Goal: Task Accomplishment & Management: Use online tool/utility

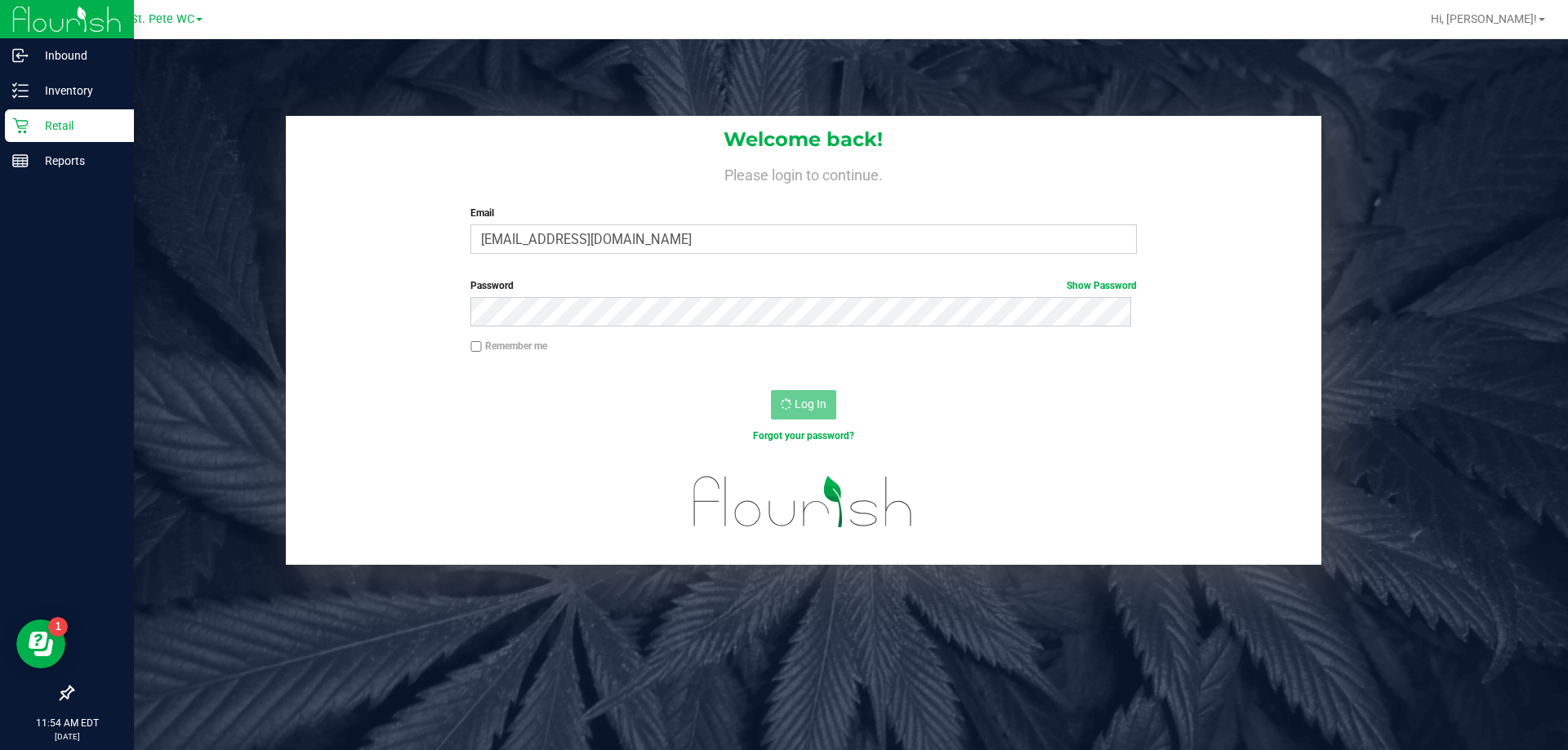
click at [65, 117] on p "Retail" at bounding box center [78, 126] width 98 height 20
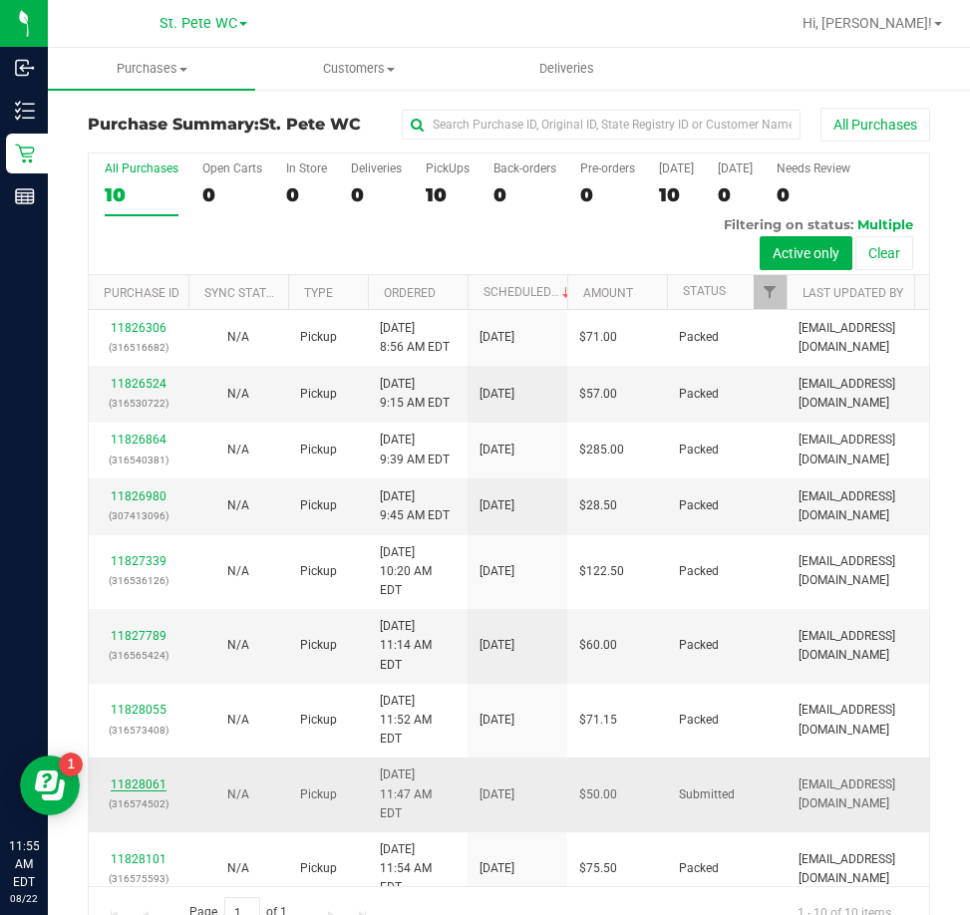
click at [126, 778] on link "11828061" at bounding box center [139, 785] width 56 height 14
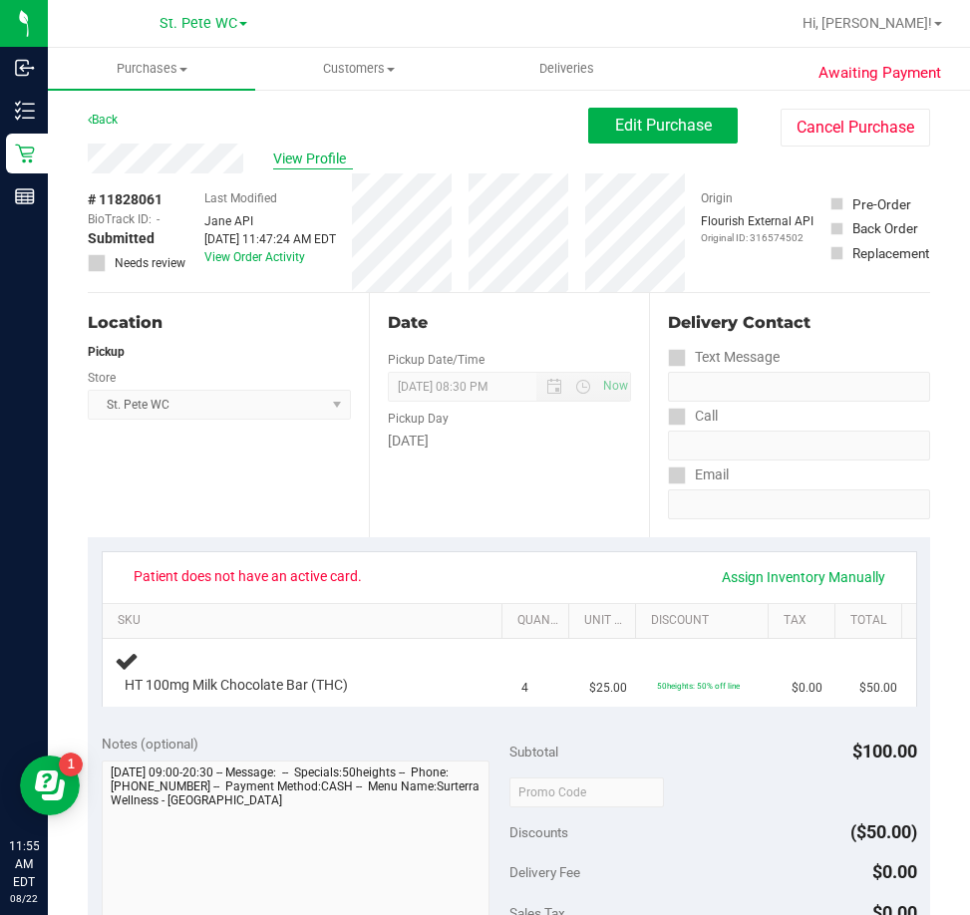
click at [304, 166] on span "View Profile" at bounding box center [313, 159] width 80 height 21
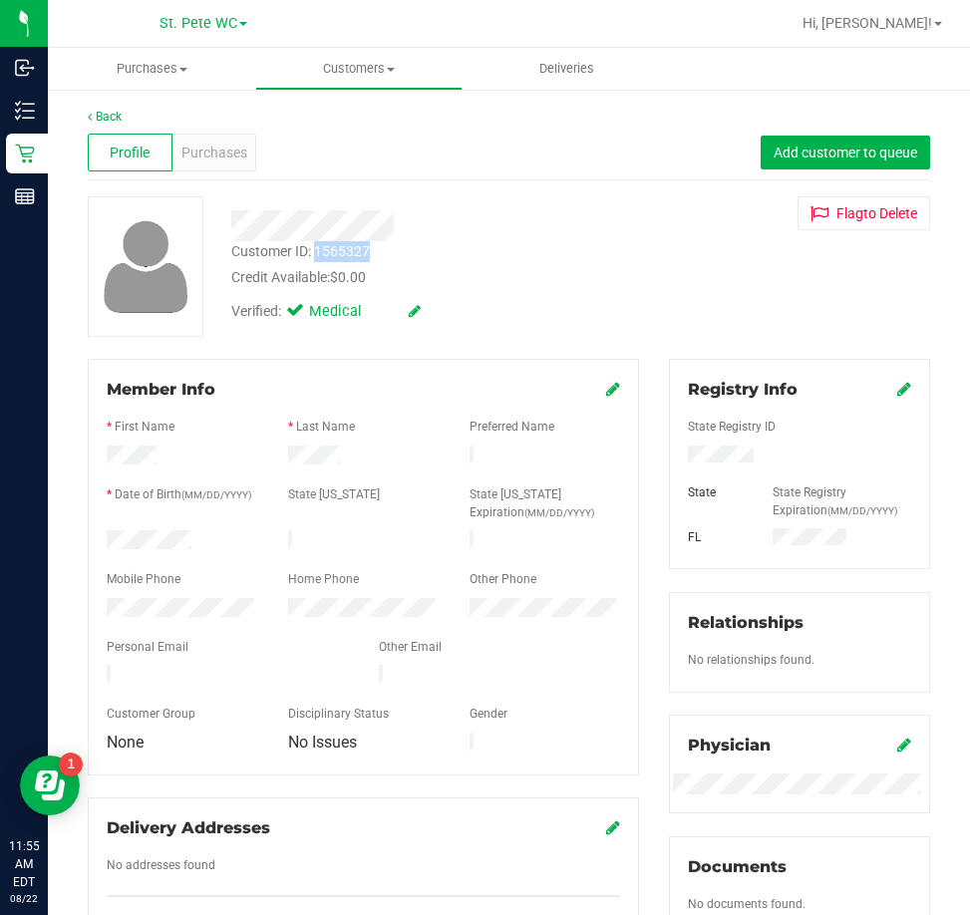
drag, startPoint x: 389, startPoint y: 256, endPoint x: 315, endPoint y: 254, distance: 73.8
click at [315, 254] on div "Customer ID: 1565327 Credit Available: $0.00" at bounding box center [434, 264] width 437 height 47
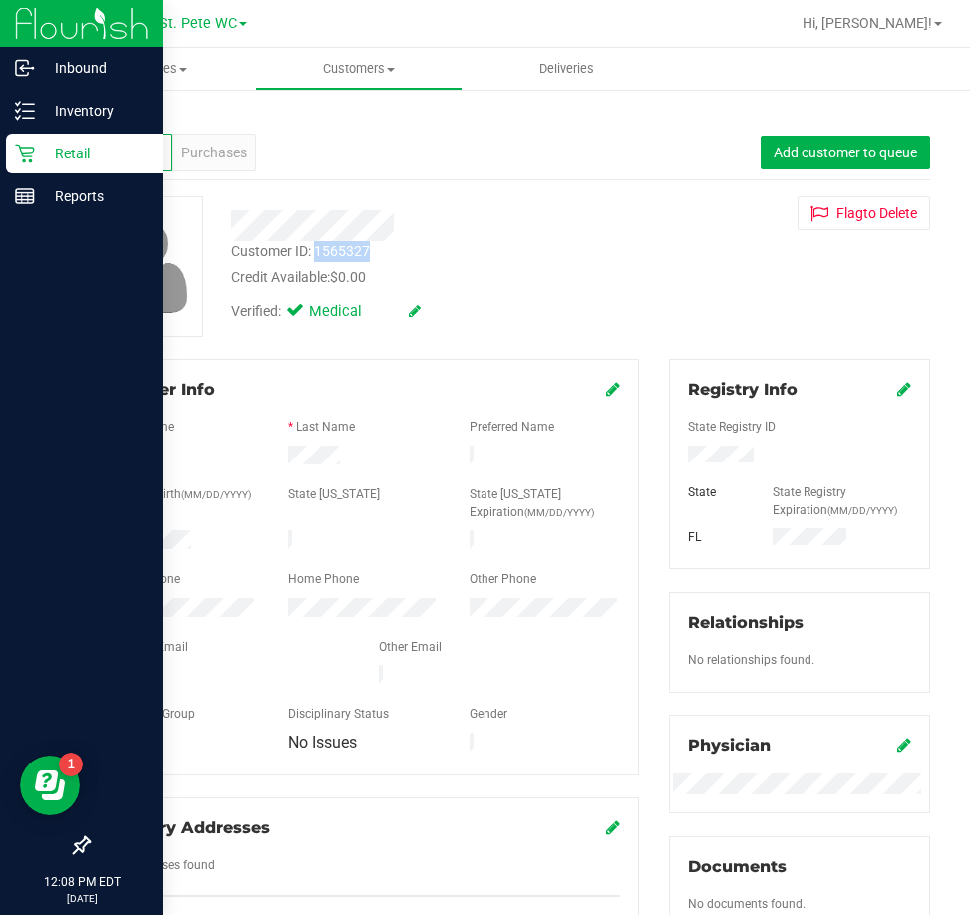
click at [29, 169] on div "Retail" at bounding box center [85, 154] width 158 height 40
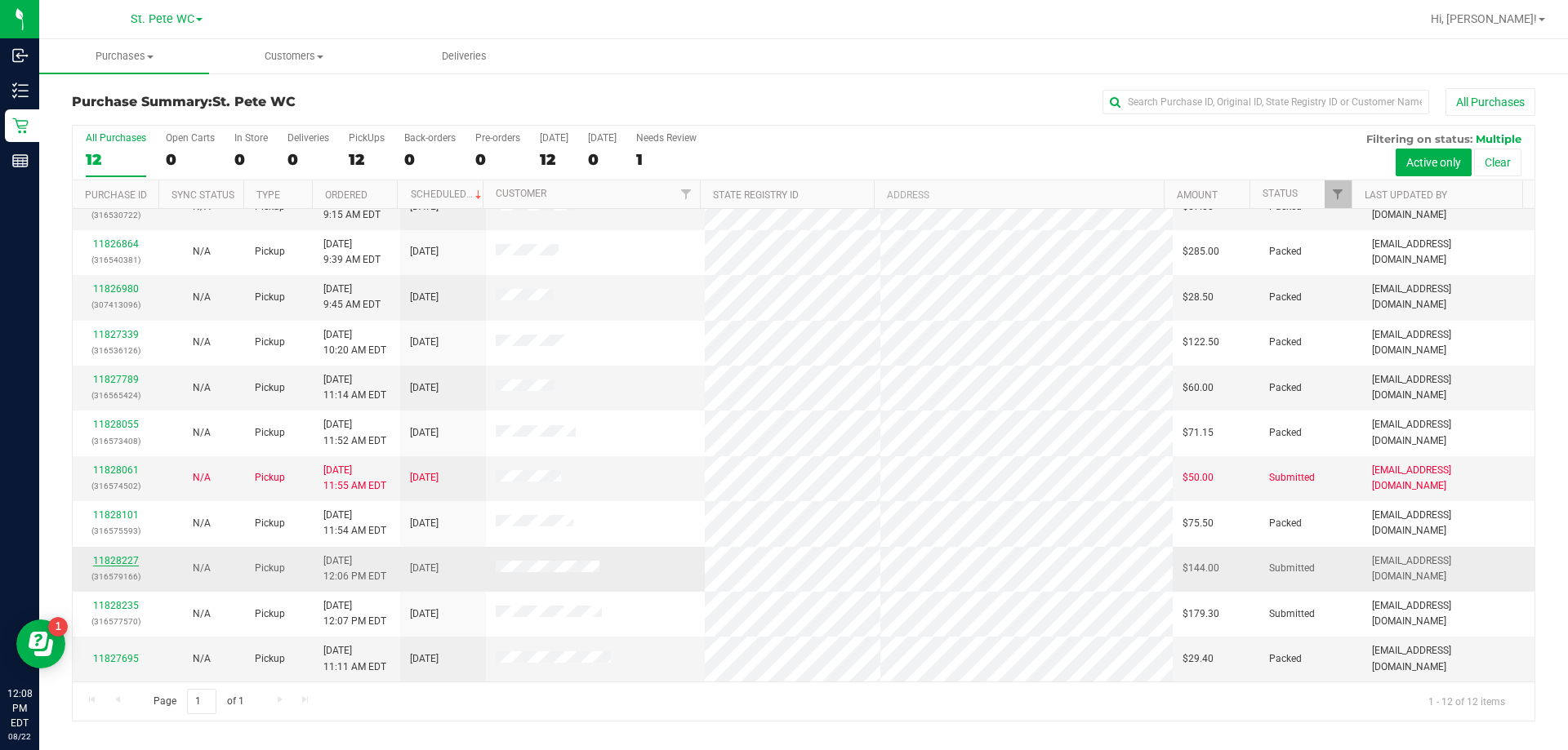
click at [106, 563] on link "11828227" at bounding box center [116, 561] width 46 height 11
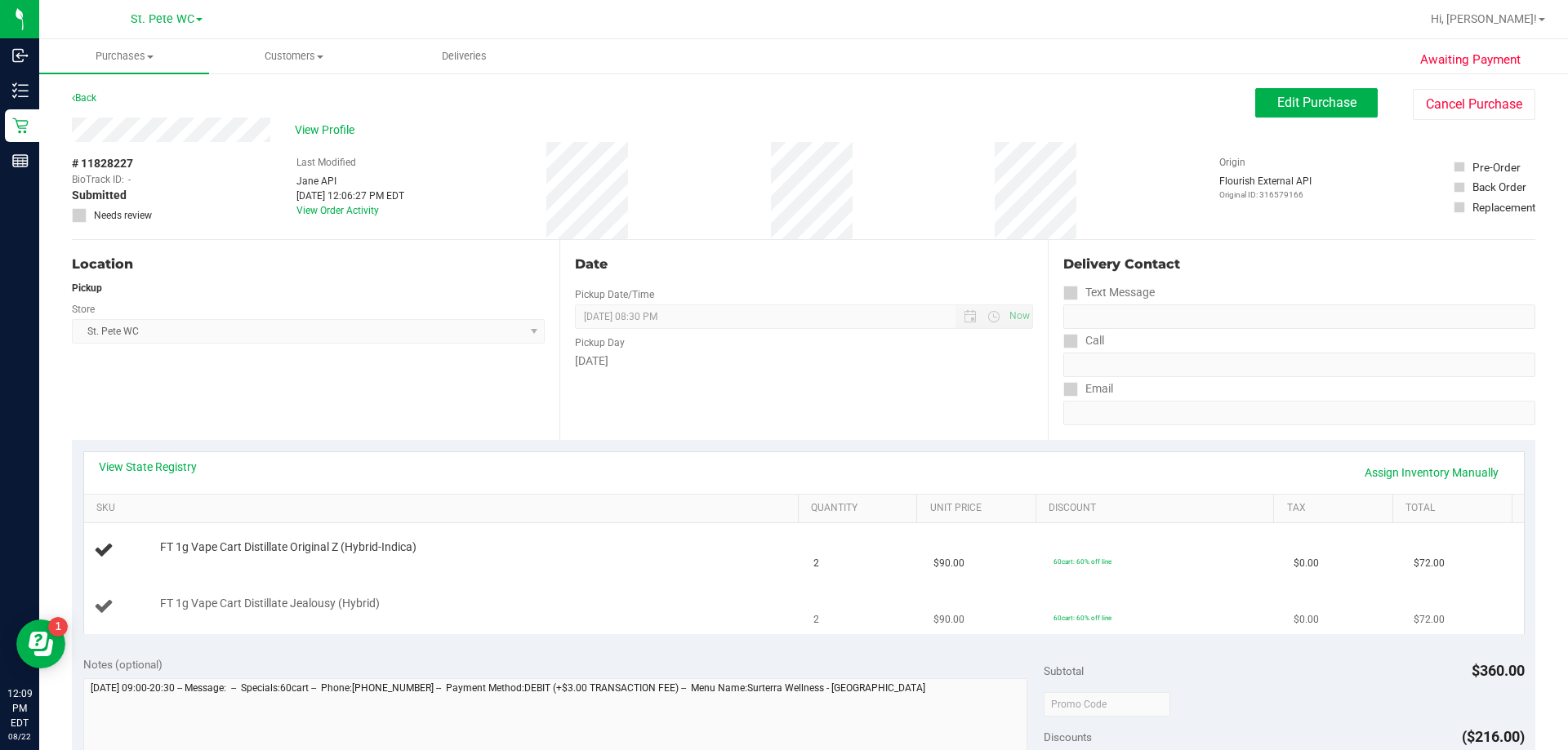
click at [486, 582] on td "FT 1g Vape Cart Distillate Jealousy (Hybrid)" at bounding box center [444, 607] width 720 height 55
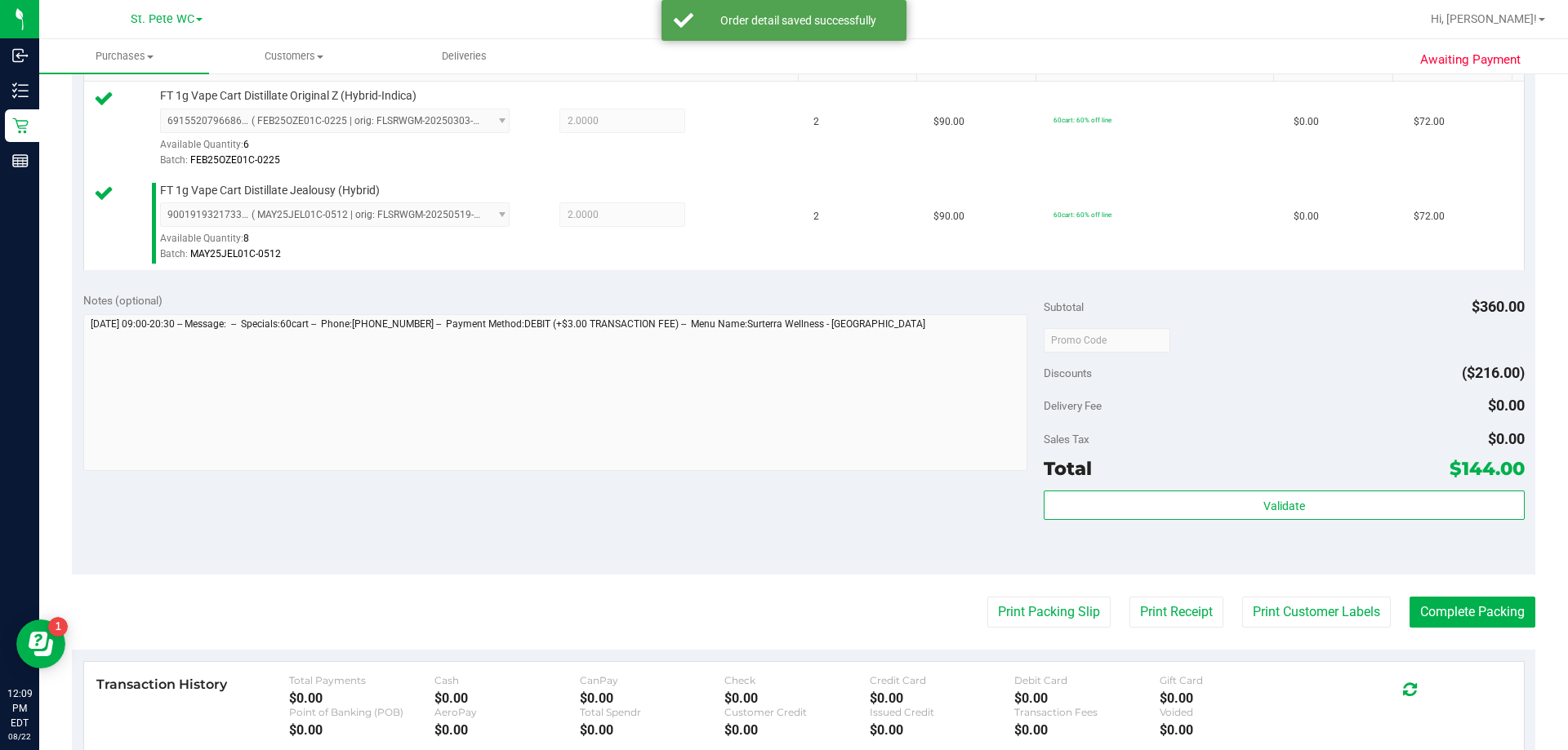
scroll to position [572, 0]
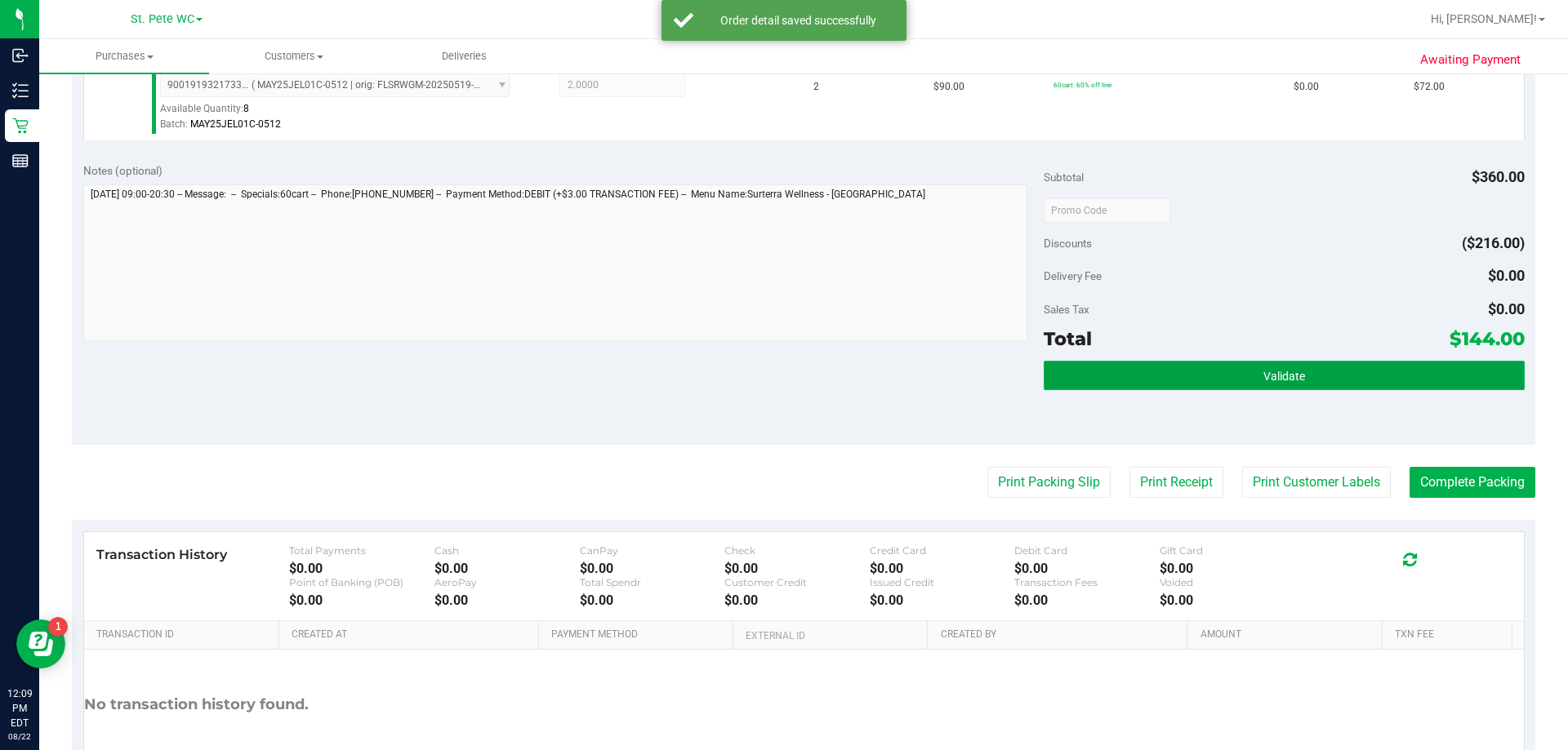
click at [1084, 365] on button "Validate" at bounding box center [1284, 376] width 480 height 29
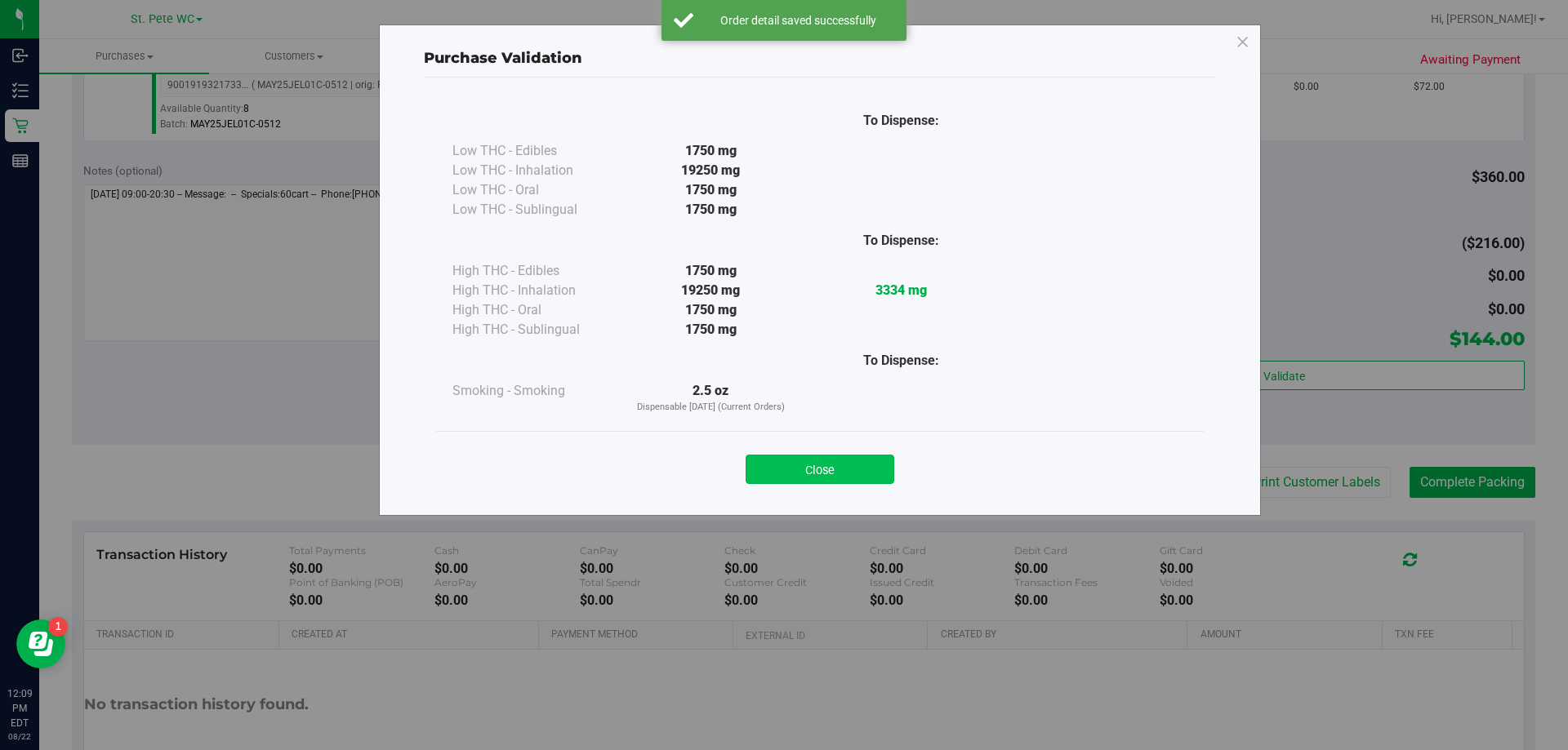
click at [827, 454] on button "Close" at bounding box center [819, 469] width 148 height 29
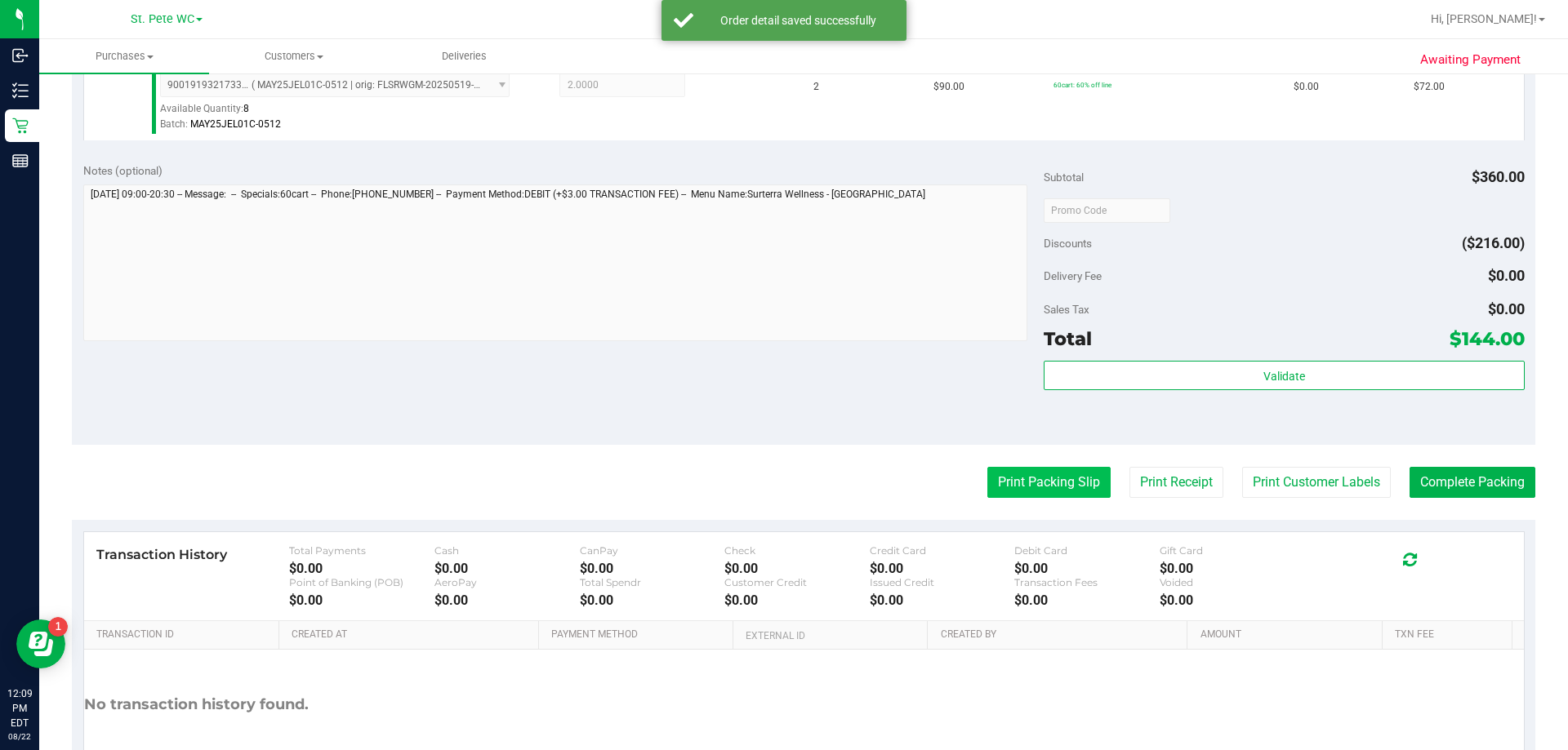
click at [987, 477] on button "Print Packing Slip" at bounding box center [1049, 482] width 124 height 31
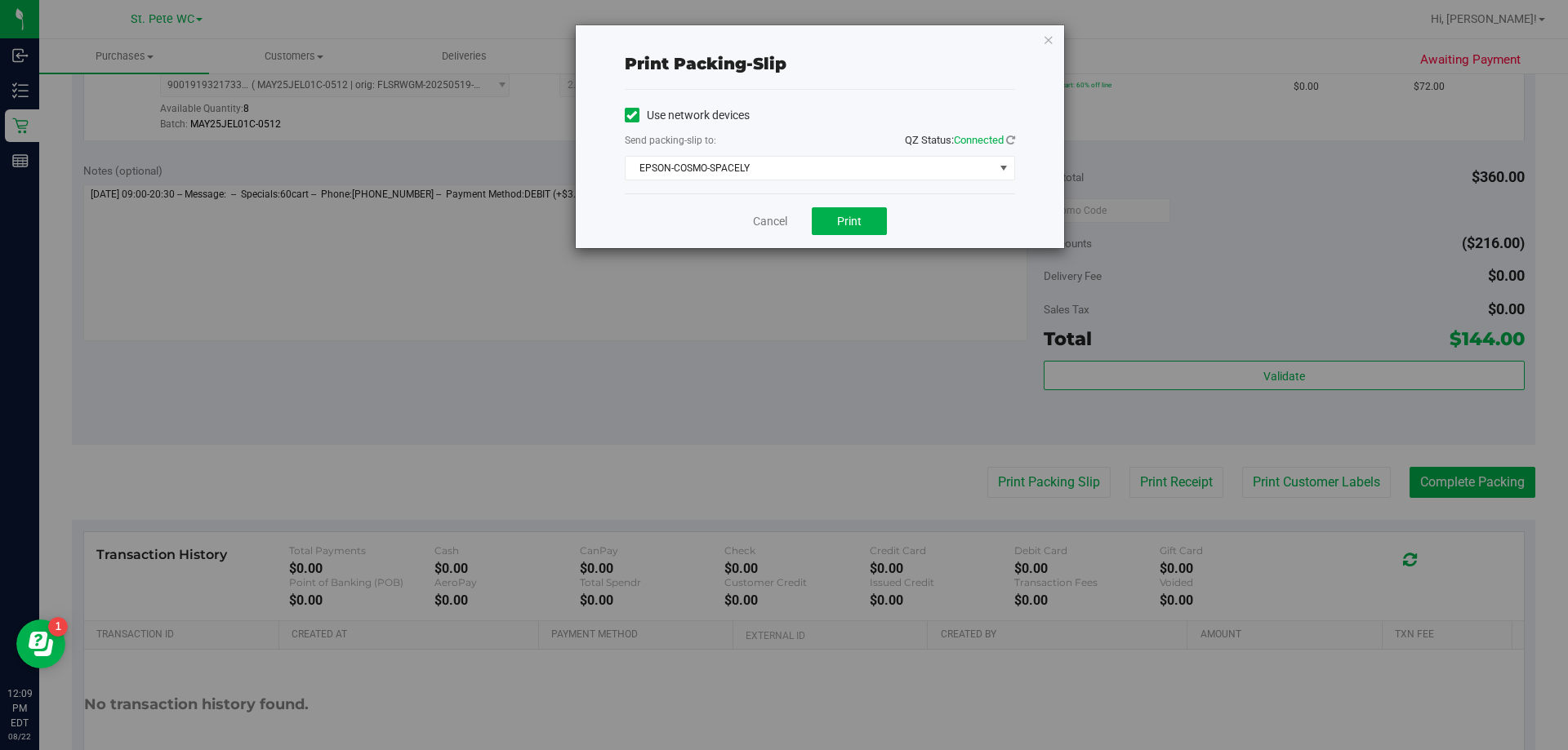
click at [800, 154] on div "Use network devices Send packing-slip to: QZ Status: Connected EPSON-COSMO-SPAC…" at bounding box center [820, 142] width 391 height 78
click at [760, 174] on span "EPSON-COSMO-SPACELY" at bounding box center [810, 168] width 369 height 23
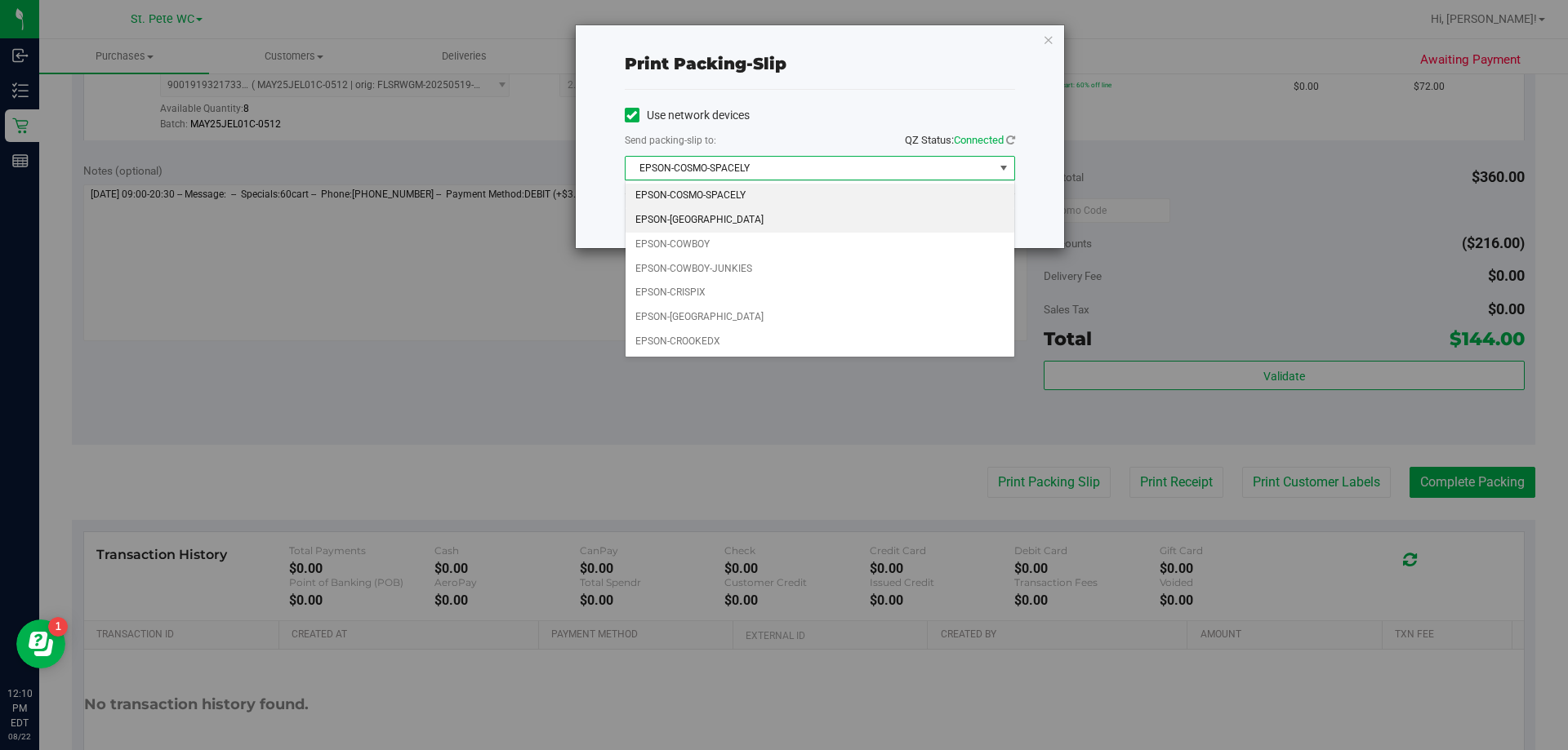
click at [701, 217] on li "EPSON-[GEOGRAPHIC_DATA]" at bounding box center [820, 220] width 389 height 25
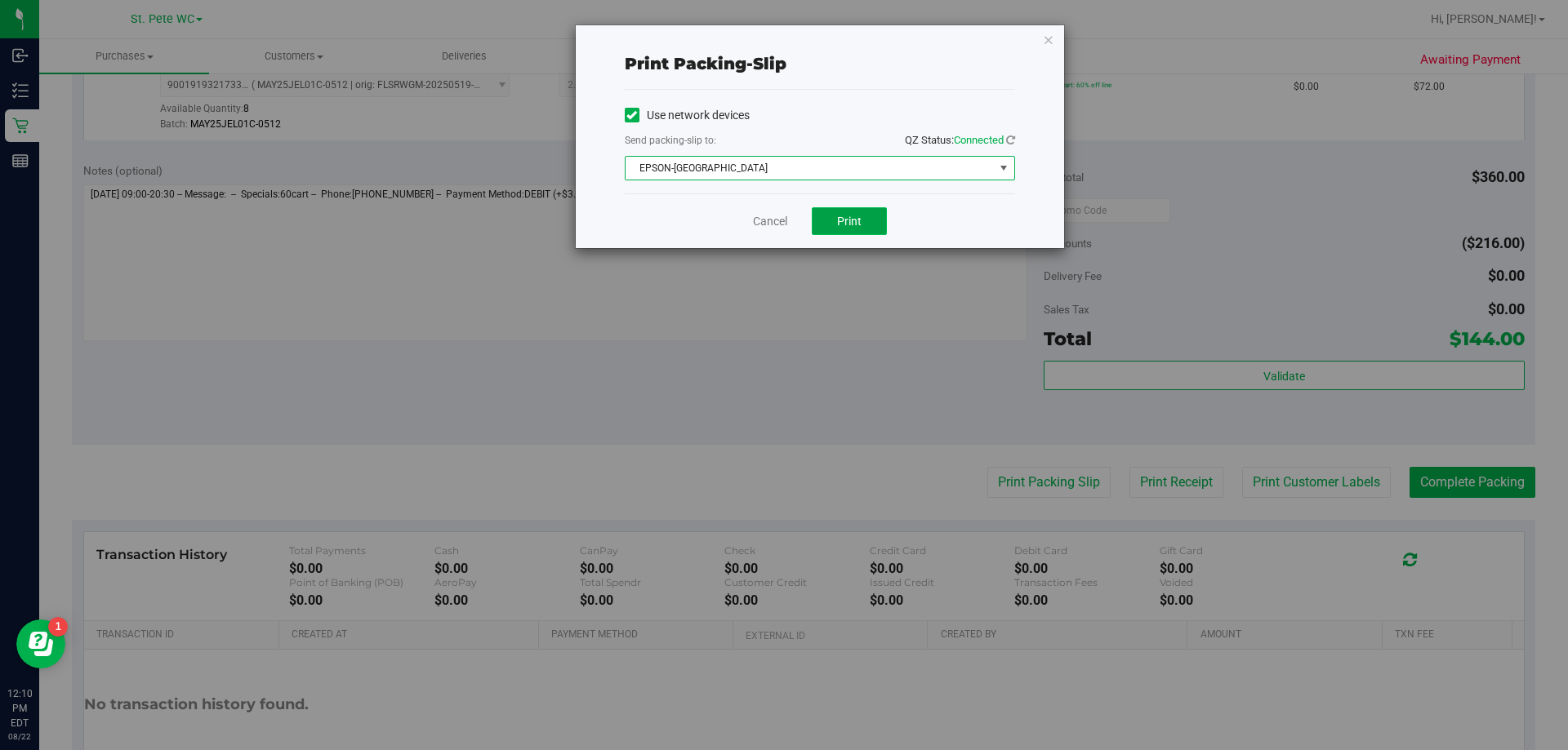
click at [814, 219] on button "Print" at bounding box center [850, 221] width 75 height 28
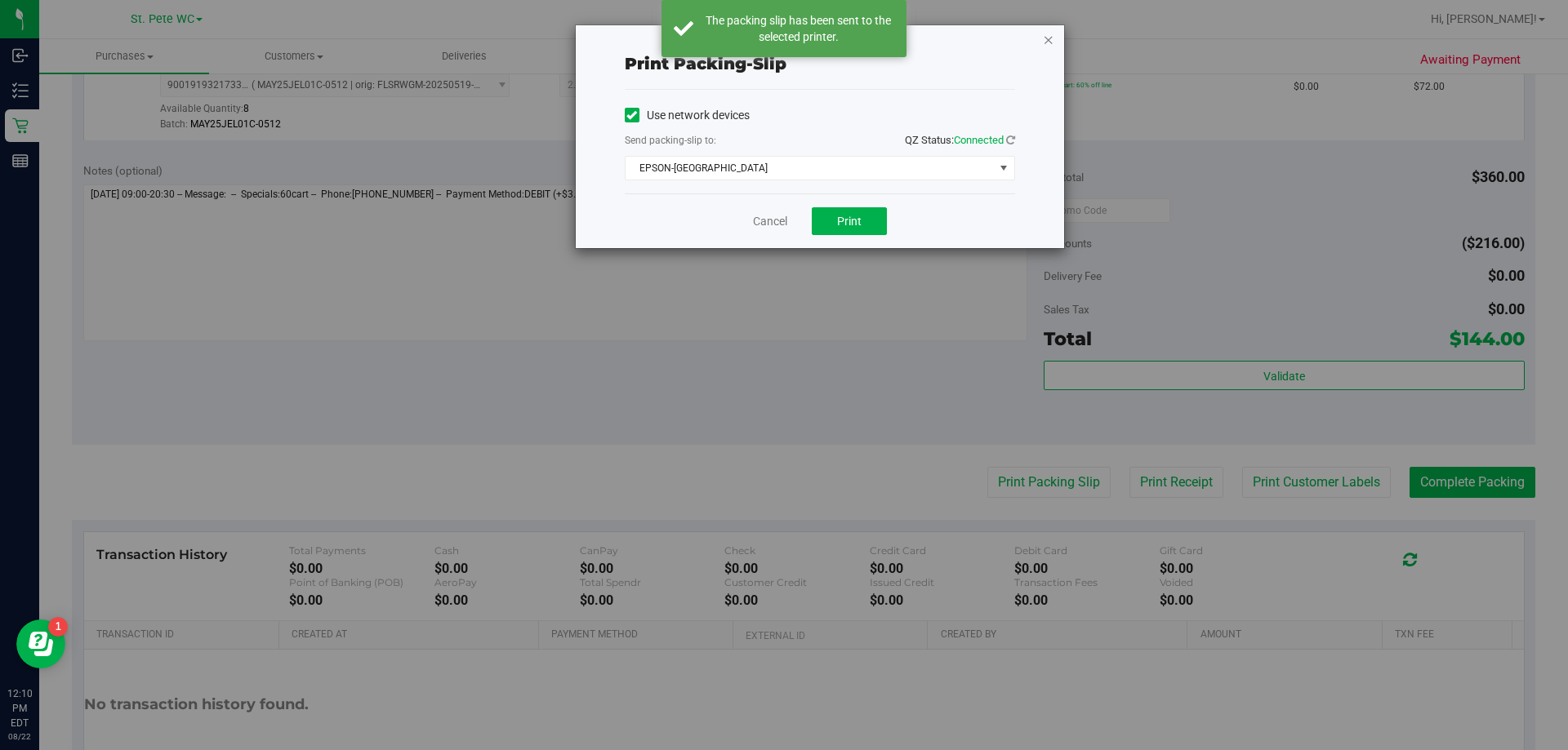
click at [1048, 36] on icon "button" at bounding box center [1049, 39] width 11 height 20
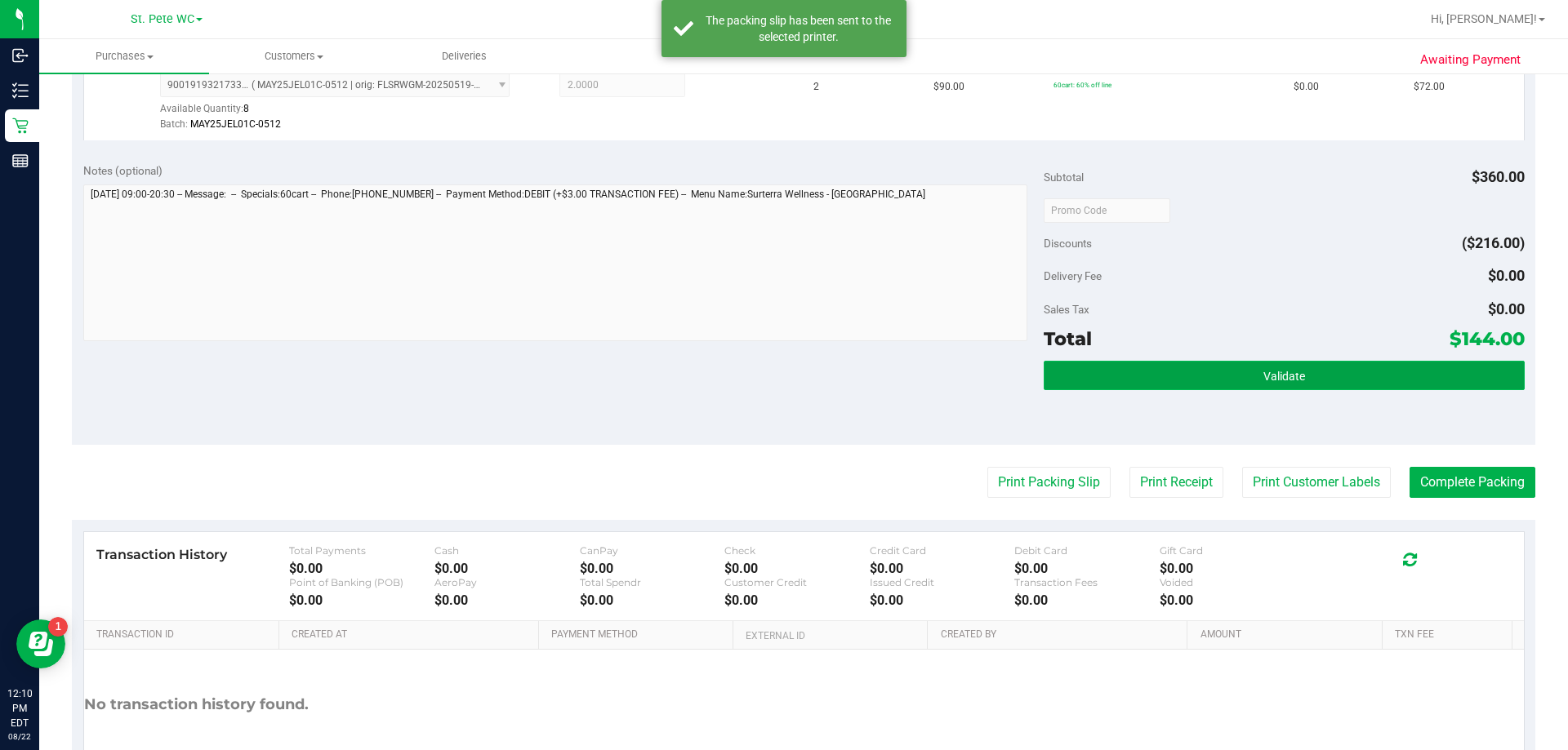
click at [1216, 371] on button "Validate" at bounding box center [1284, 376] width 480 height 29
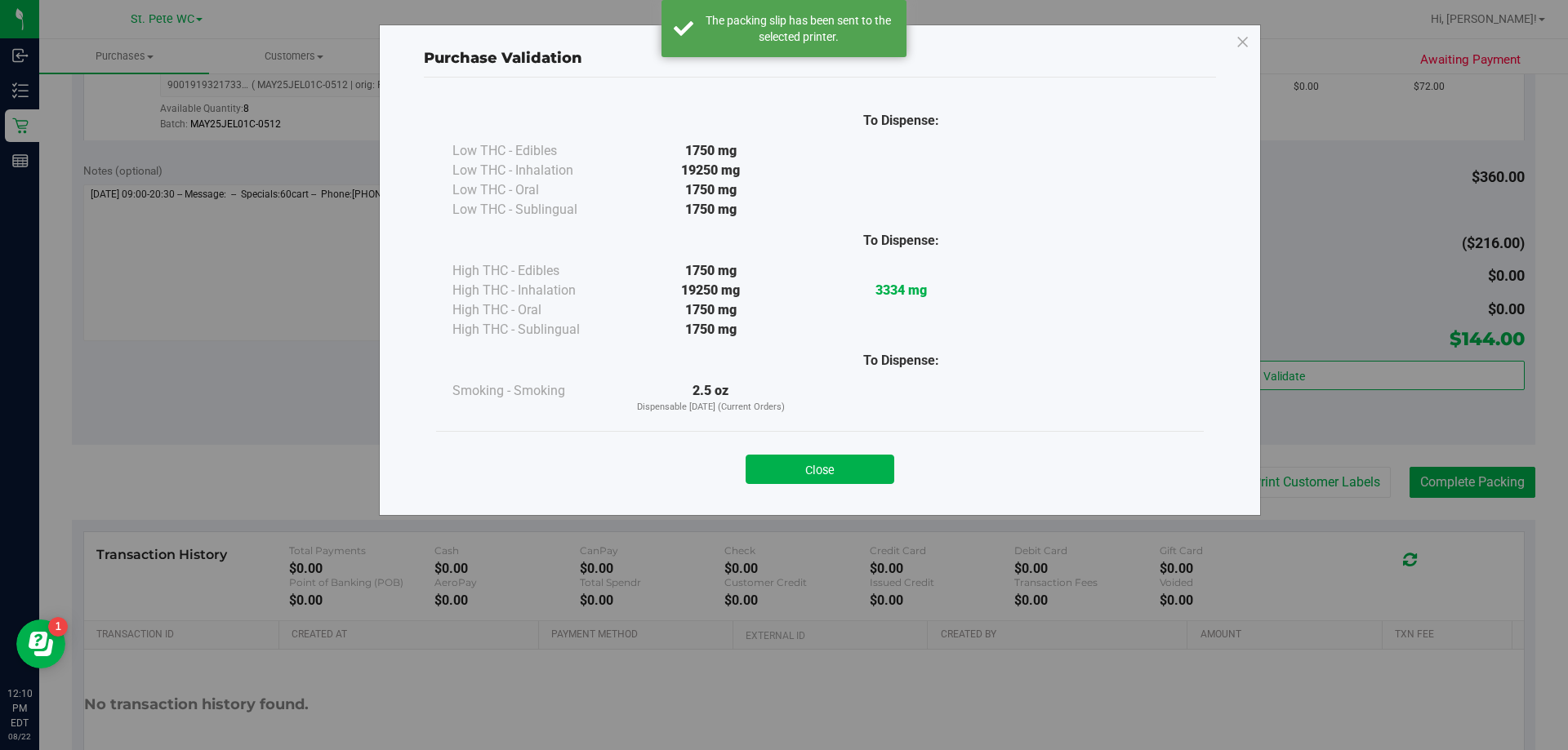
click at [829, 444] on div "Close" at bounding box center [819, 464] width 743 height 41
drag, startPoint x: 865, startPoint y: 447, endPoint x: 854, endPoint y: 467, distance: 22.8
click at [855, 463] on div "Close" at bounding box center [819, 464] width 743 height 41
drag, startPoint x: 854, startPoint y: 467, endPoint x: 886, endPoint y: 467, distance: 32.0
click at [854, 467] on button "Close" at bounding box center [819, 469] width 148 height 29
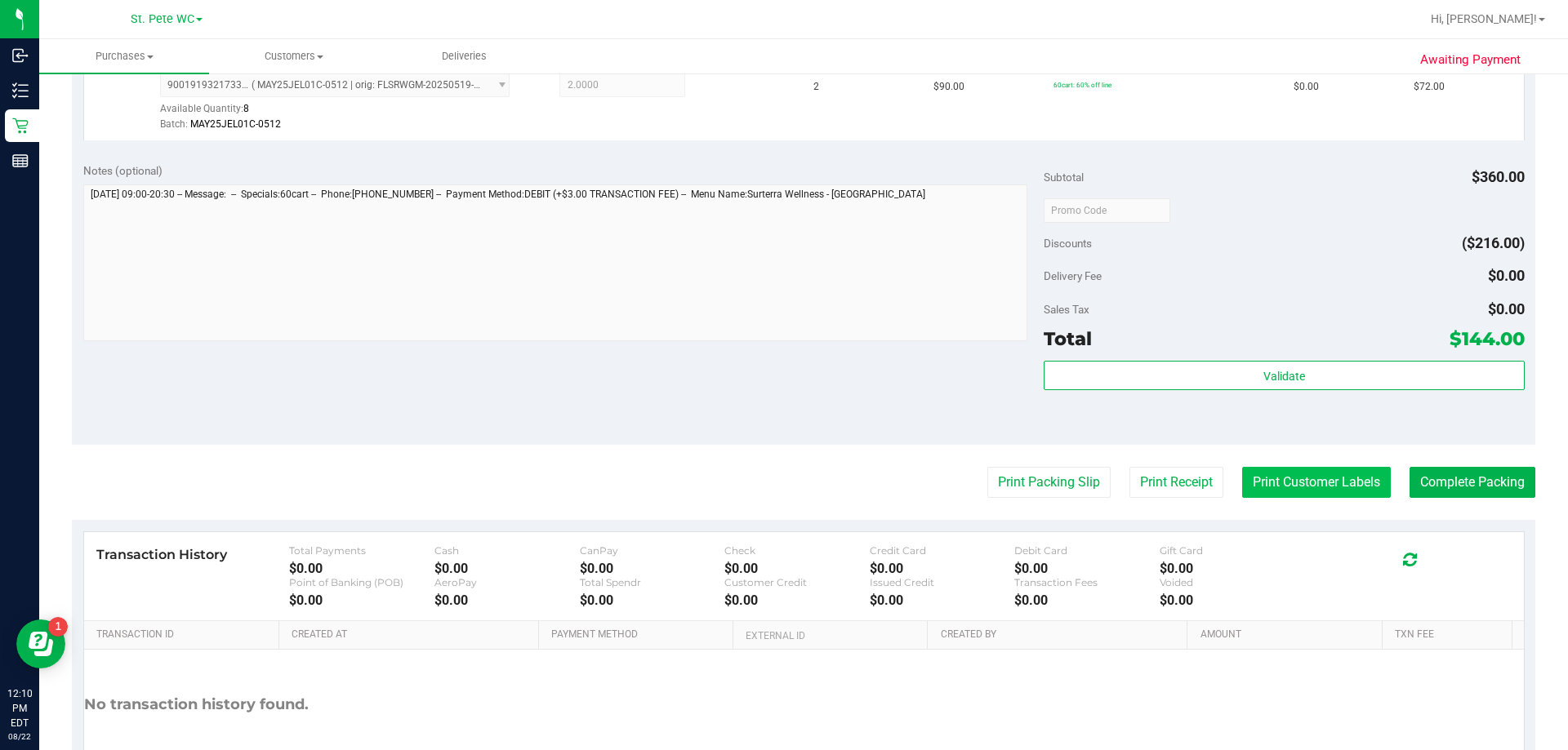
click at [1262, 487] on button "Print Customer Labels" at bounding box center [1316, 482] width 148 height 31
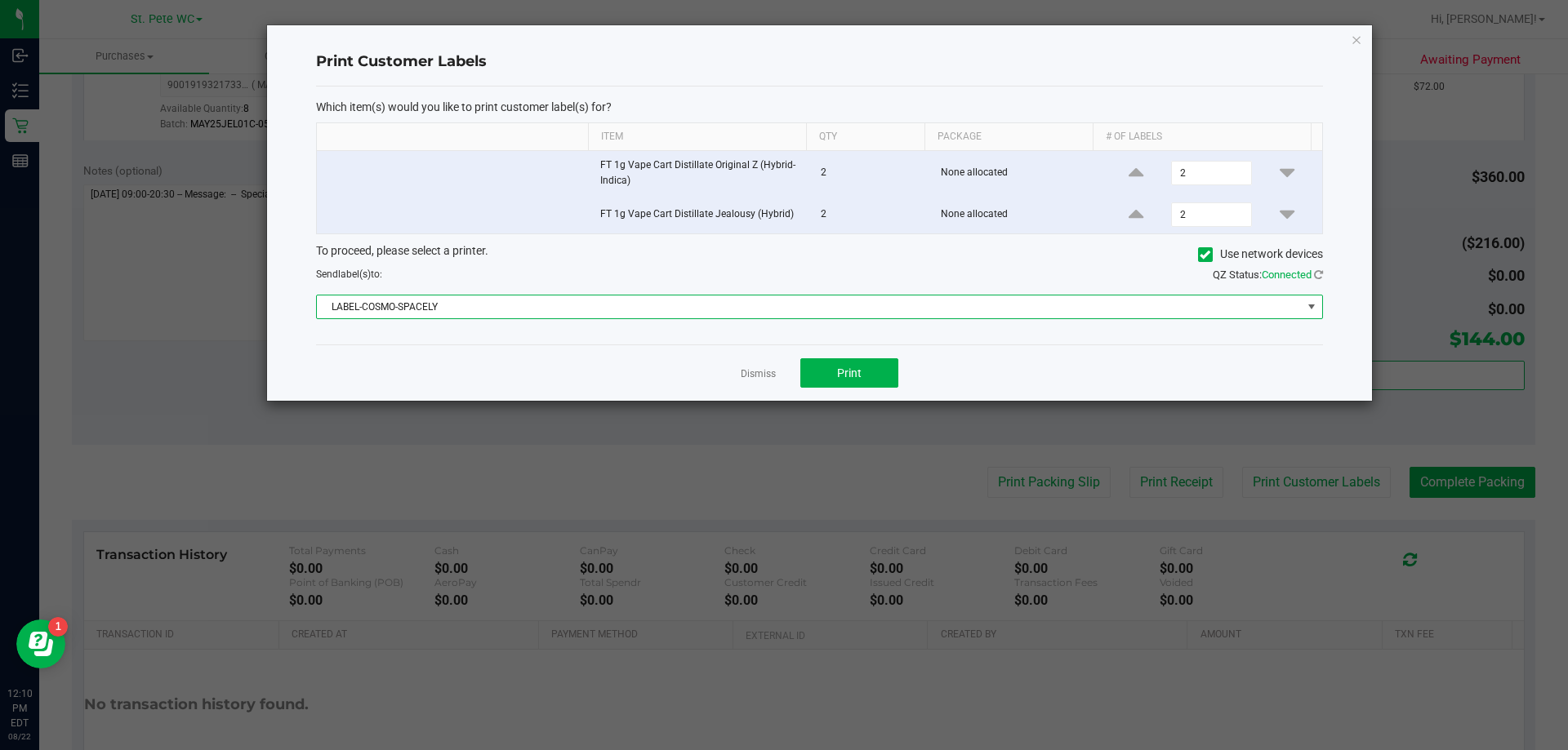
drag, startPoint x: 715, startPoint y: 316, endPoint x: 694, endPoint y: 304, distance: 24.2
click at [713, 315] on span "LABEL-COSMO-SPACELY" at bounding box center [809, 307] width 985 height 23
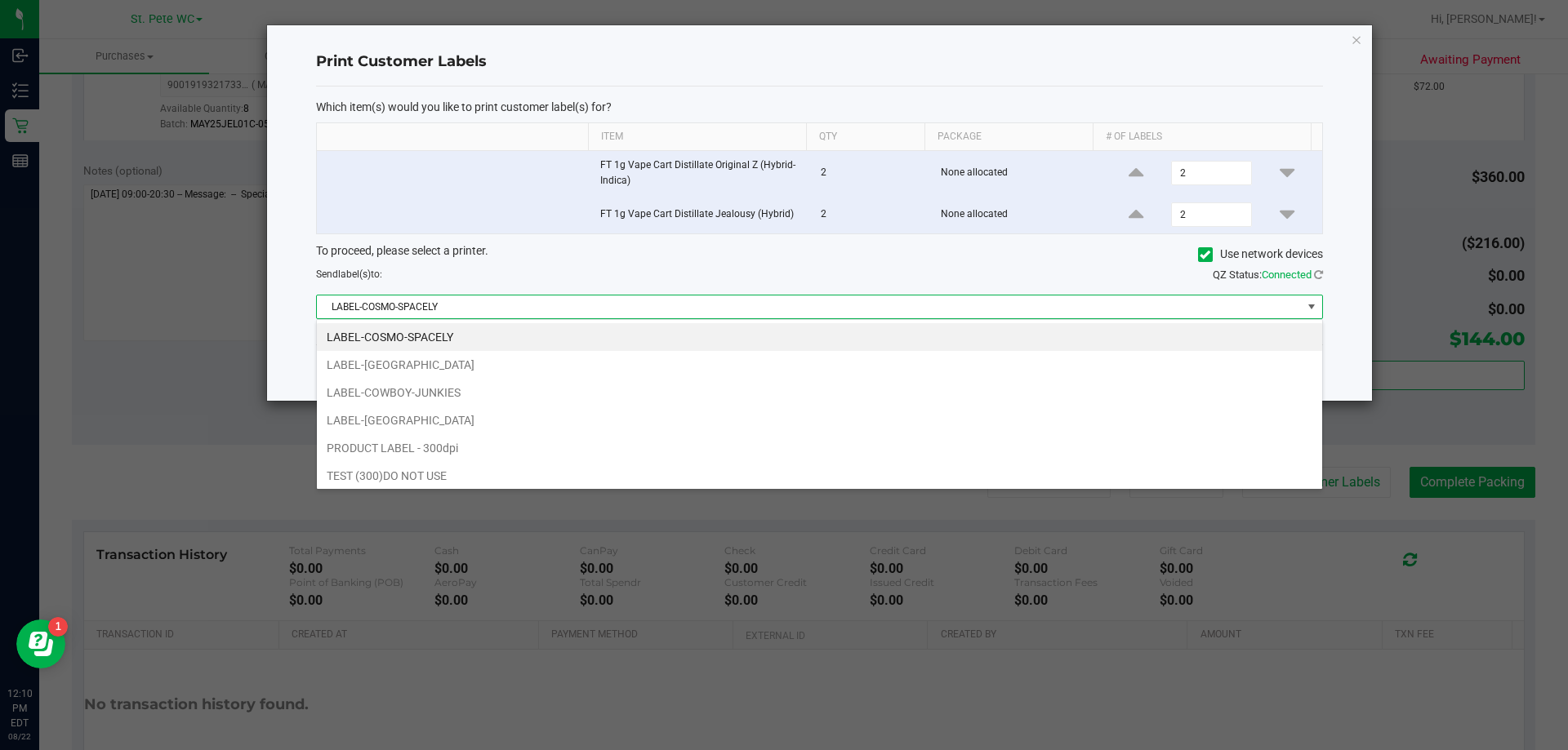
scroll to position [25, 1006]
click at [562, 364] on li "LABEL-[GEOGRAPHIC_DATA]" at bounding box center [819, 365] width 1005 height 28
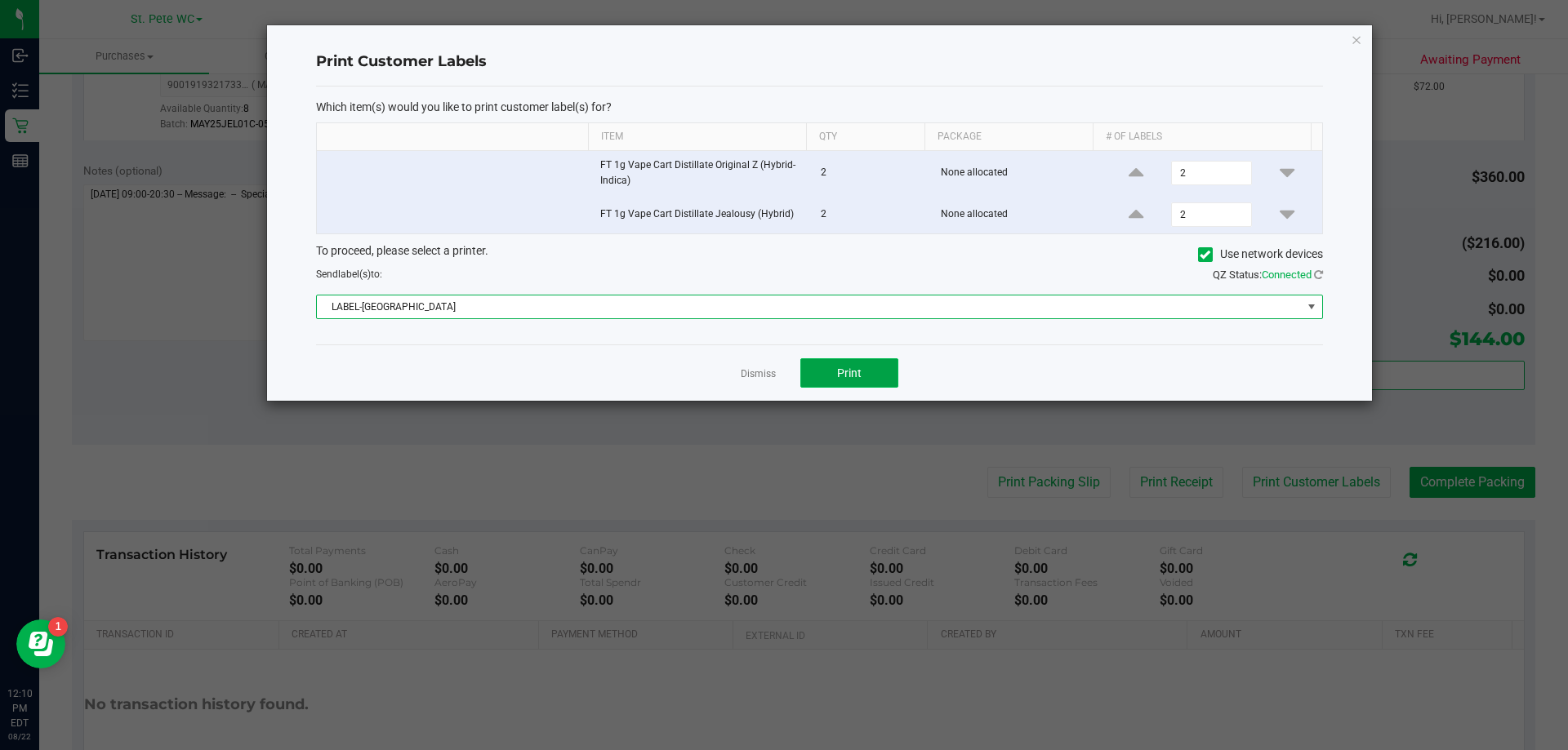
click at [856, 372] on span "Print" at bounding box center [850, 373] width 25 height 13
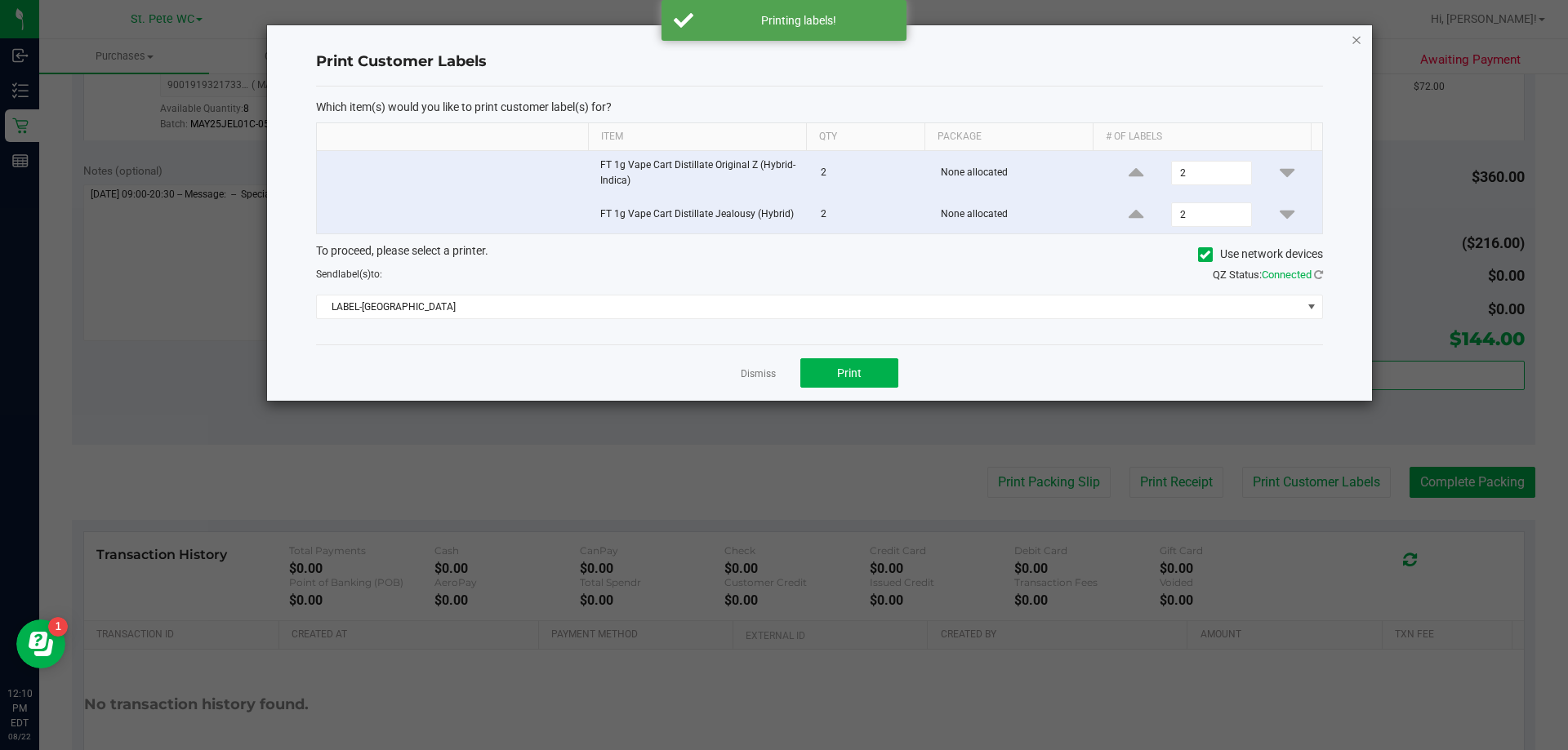
click at [1355, 40] on icon "button" at bounding box center [1357, 39] width 11 height 20
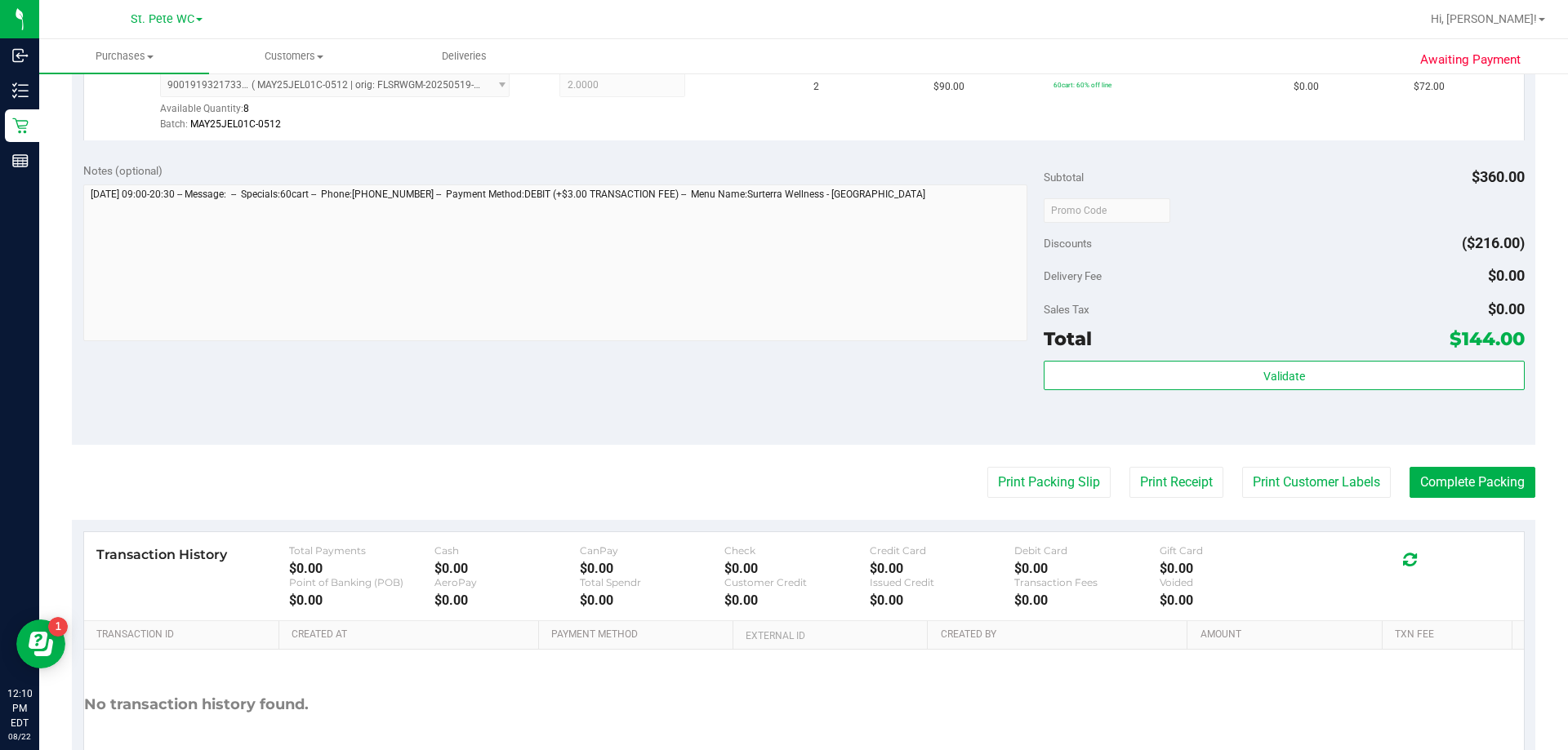
click at [1316, 395] on div "Validate" at bounding box center [1284, 398] width 480 height 74
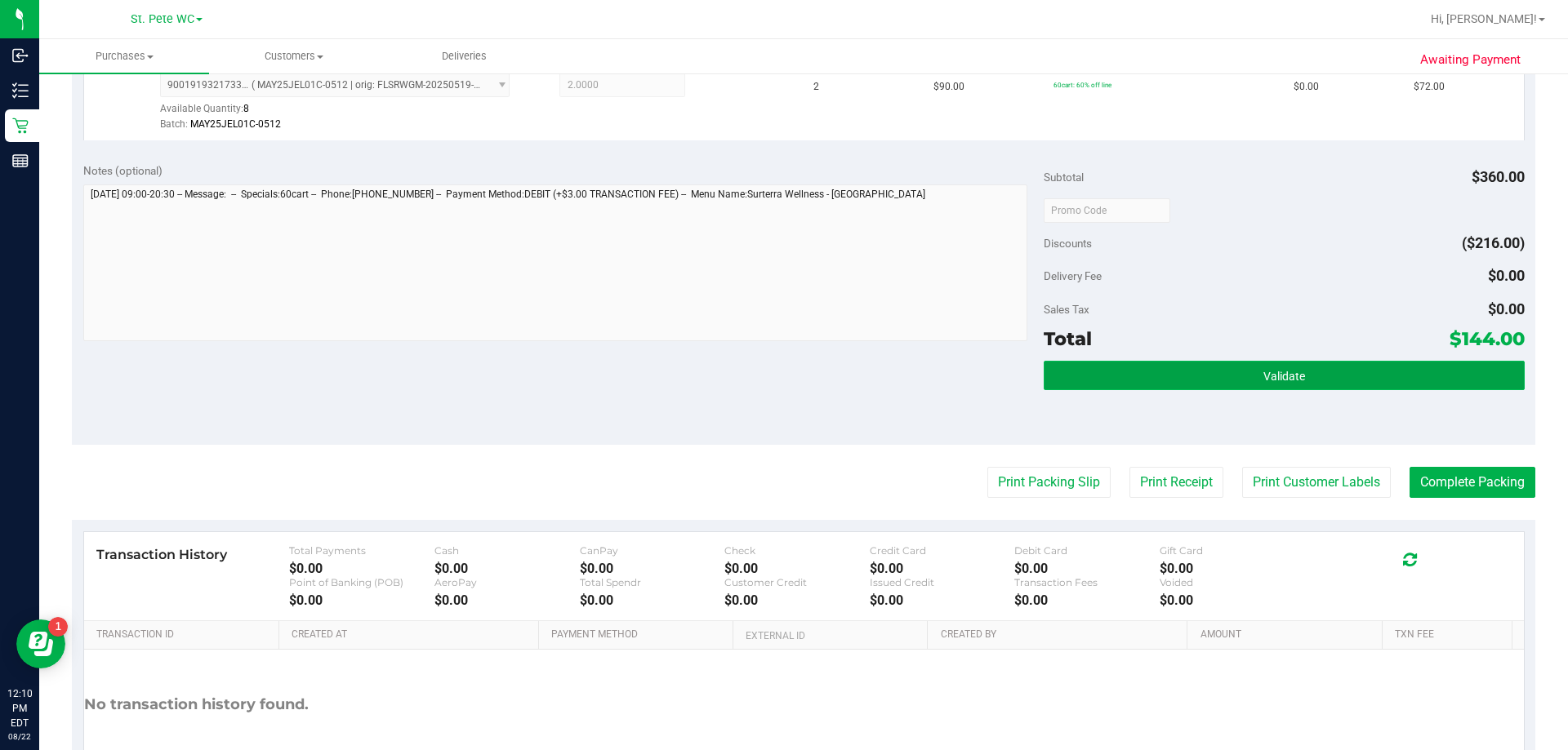
click at [1320, 382] on button "Validate" at bounding box center [1284, 376] width 480 height 29
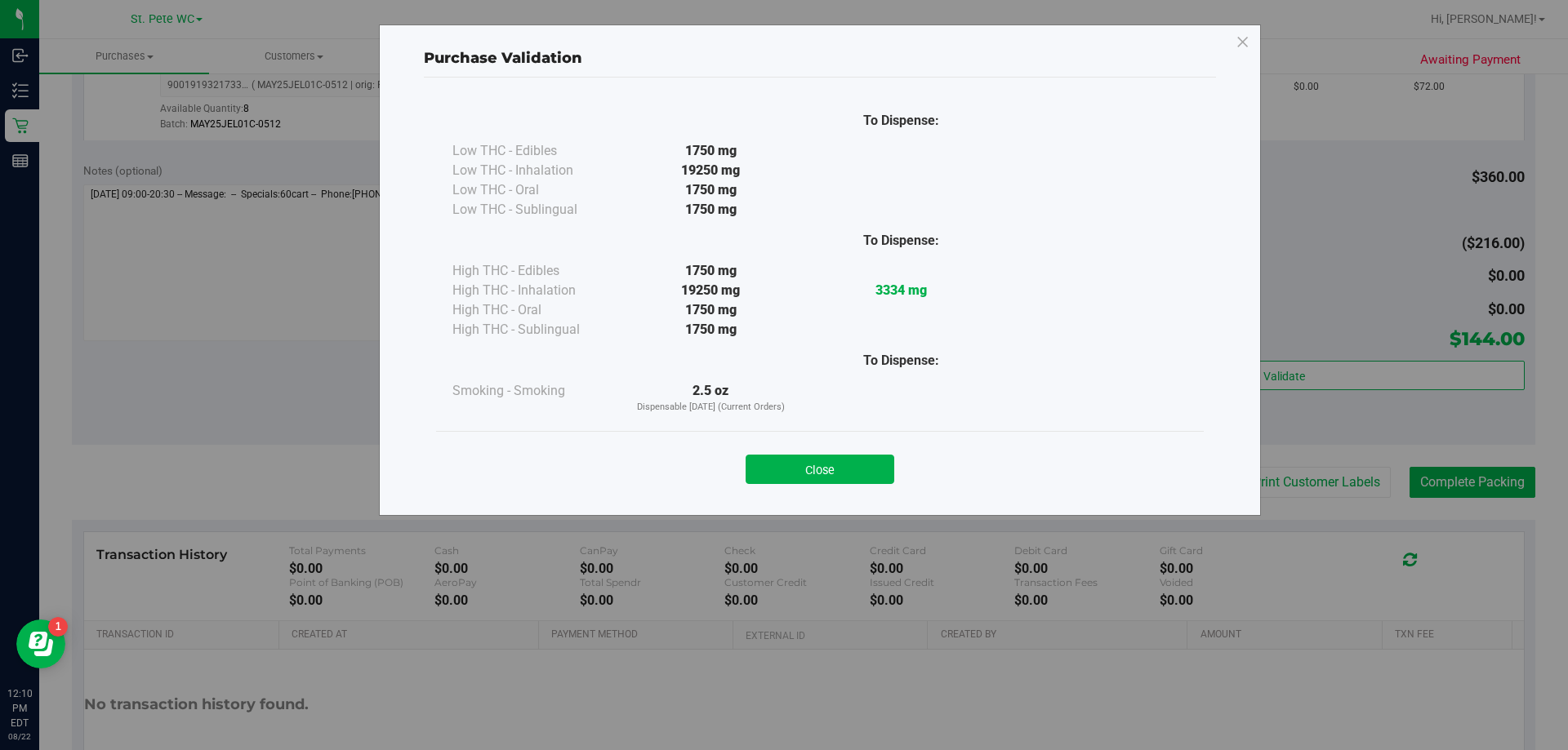
click at [796, 489] on div "Close" at bounding box center [819, 463] width 768 height 66
click at [806, 465] on button "Close" at bounding box center [819, 469] width 148 height 29
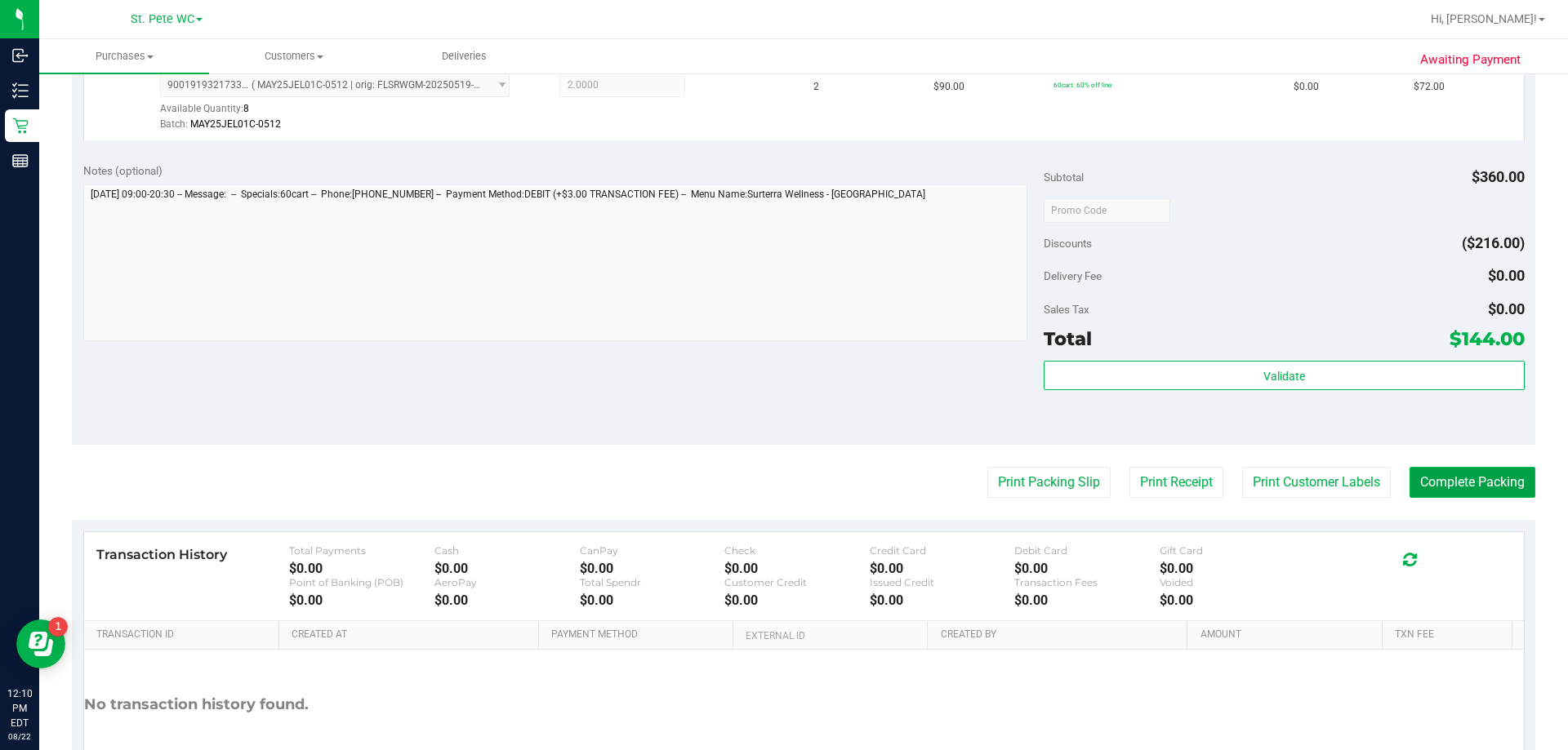
click at [1422, 483] on button "Complete Packing" at bounding box center [1473, 482] width 126 height 31
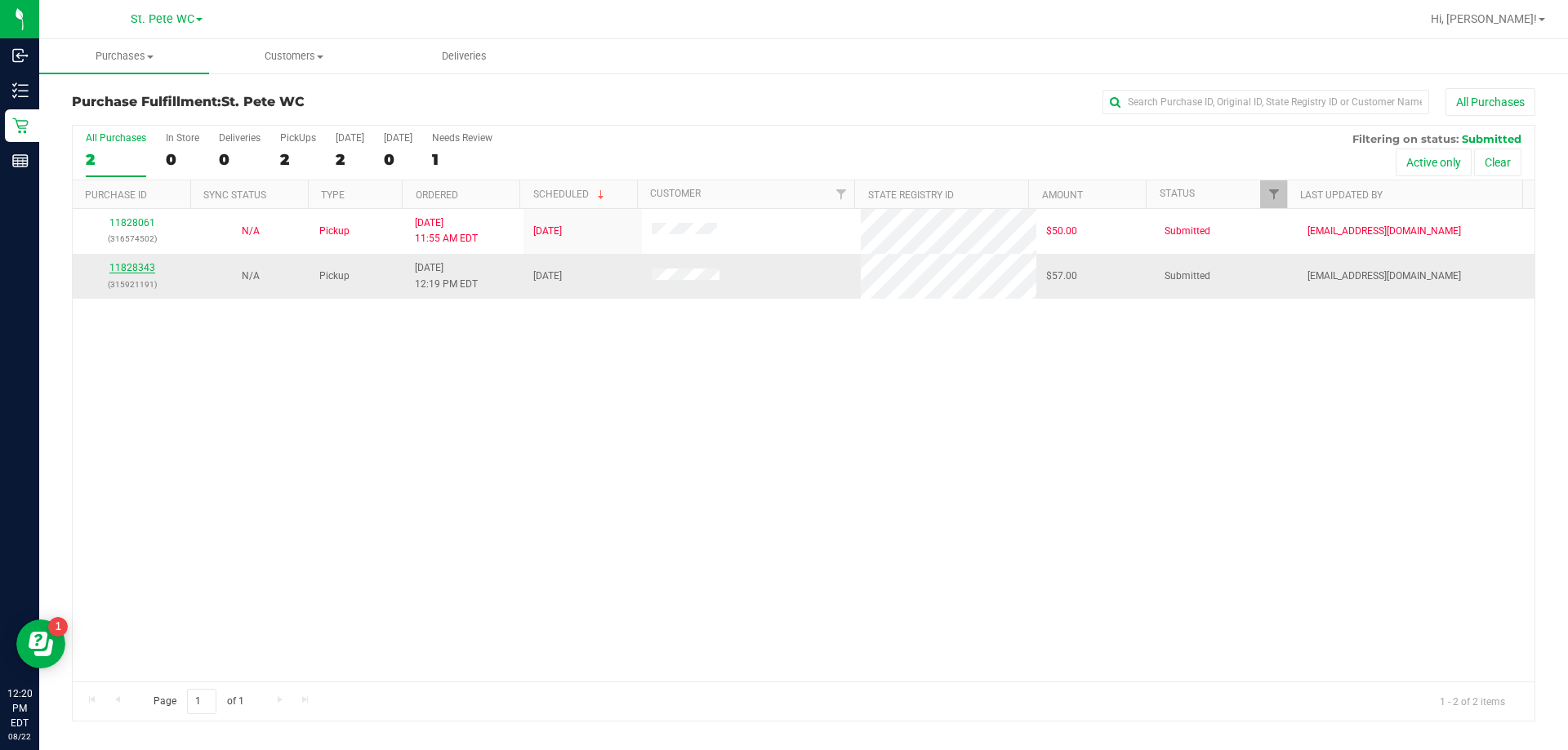
click at [130, 272] on link "11828343" at bounding box center [133, 268] width 46 height 11
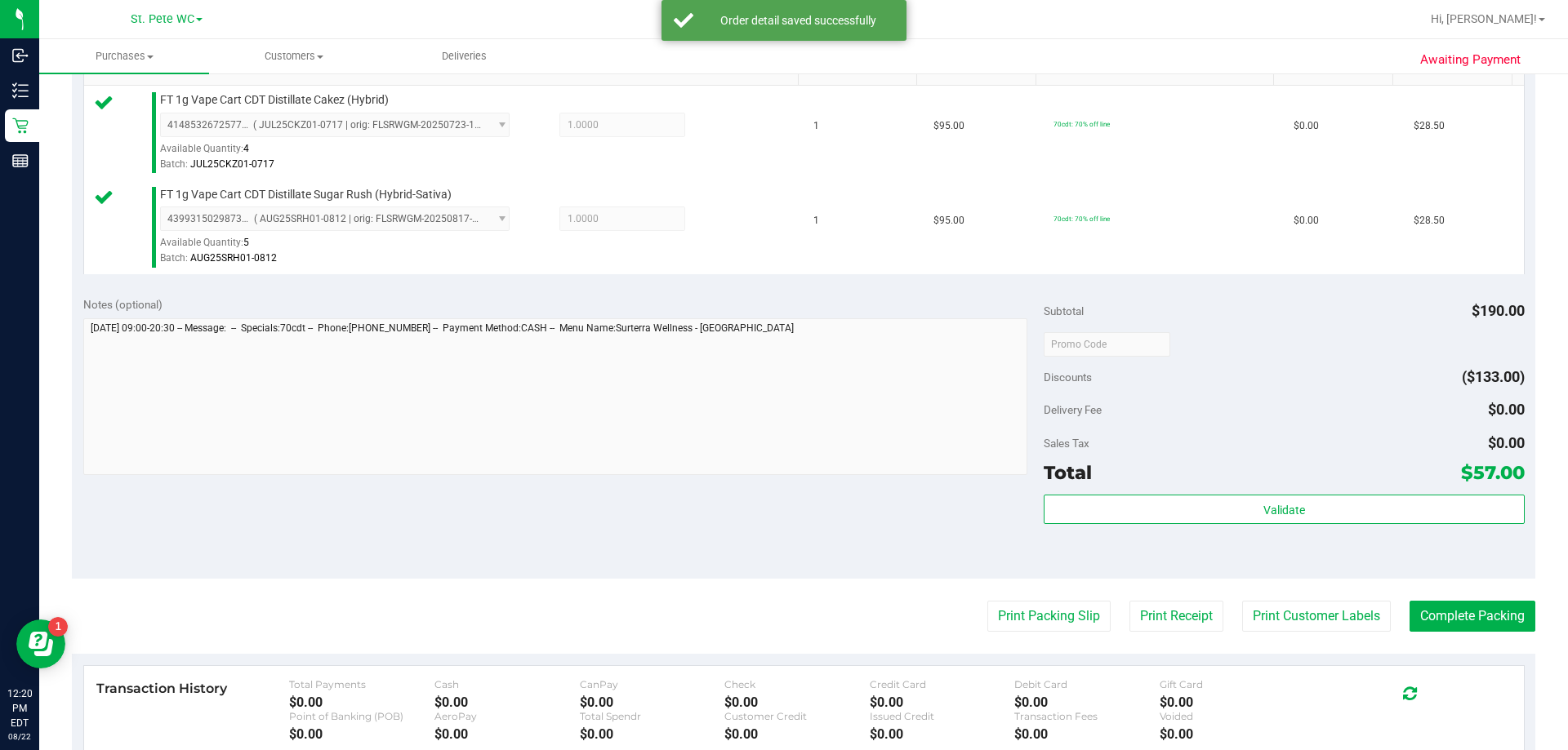
scroll to position [653, 0]
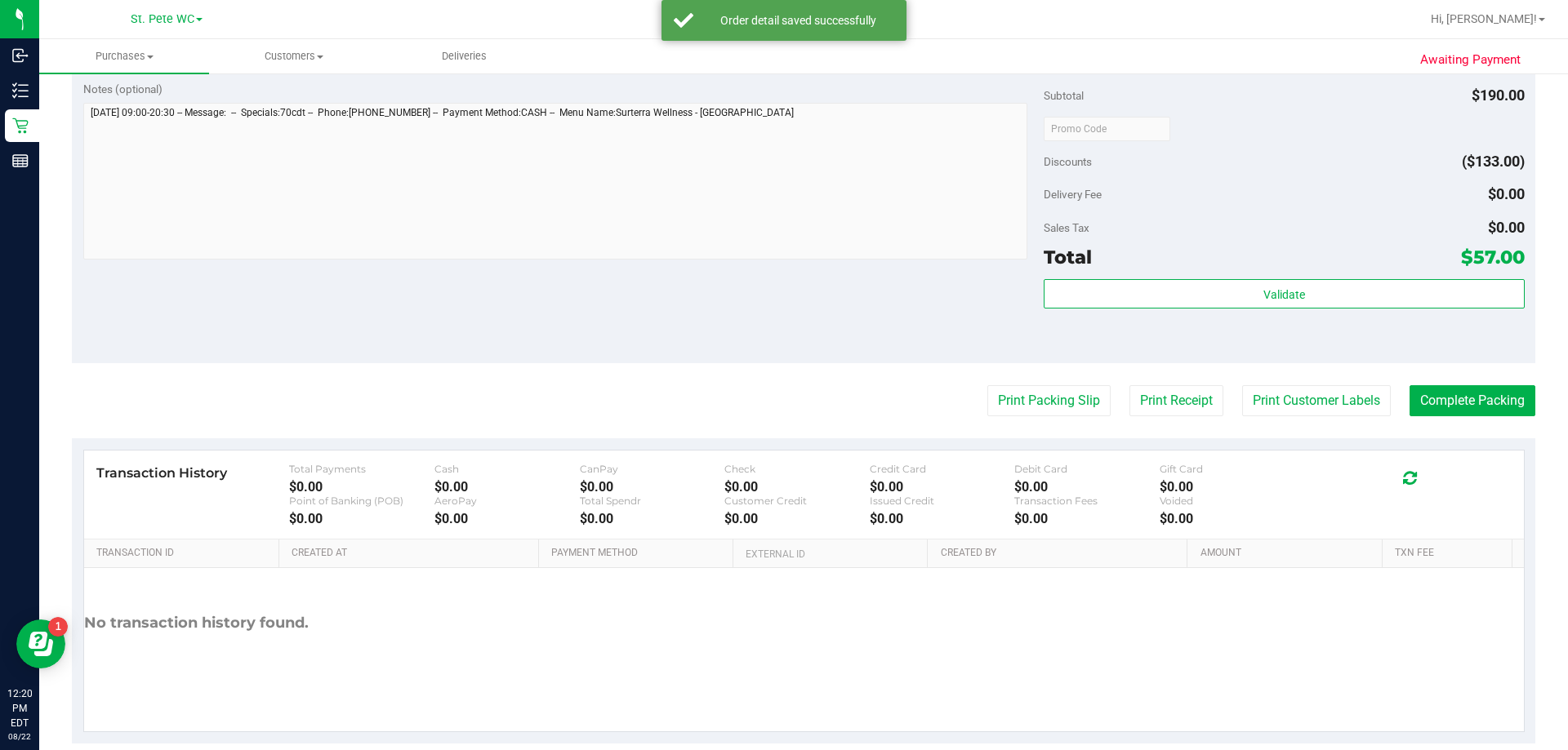
click at [1271, 260] on div "Total $57.00" at bounding box center [1284, 257] width 480 height 29
click at [1279, 278] on div "Subtotal $190.00 Discounts ($133.00) Delivery Fee $0.00 Sales Tax $0.00 Total $…" at bounding box center [1284, 217] width 480 height 272
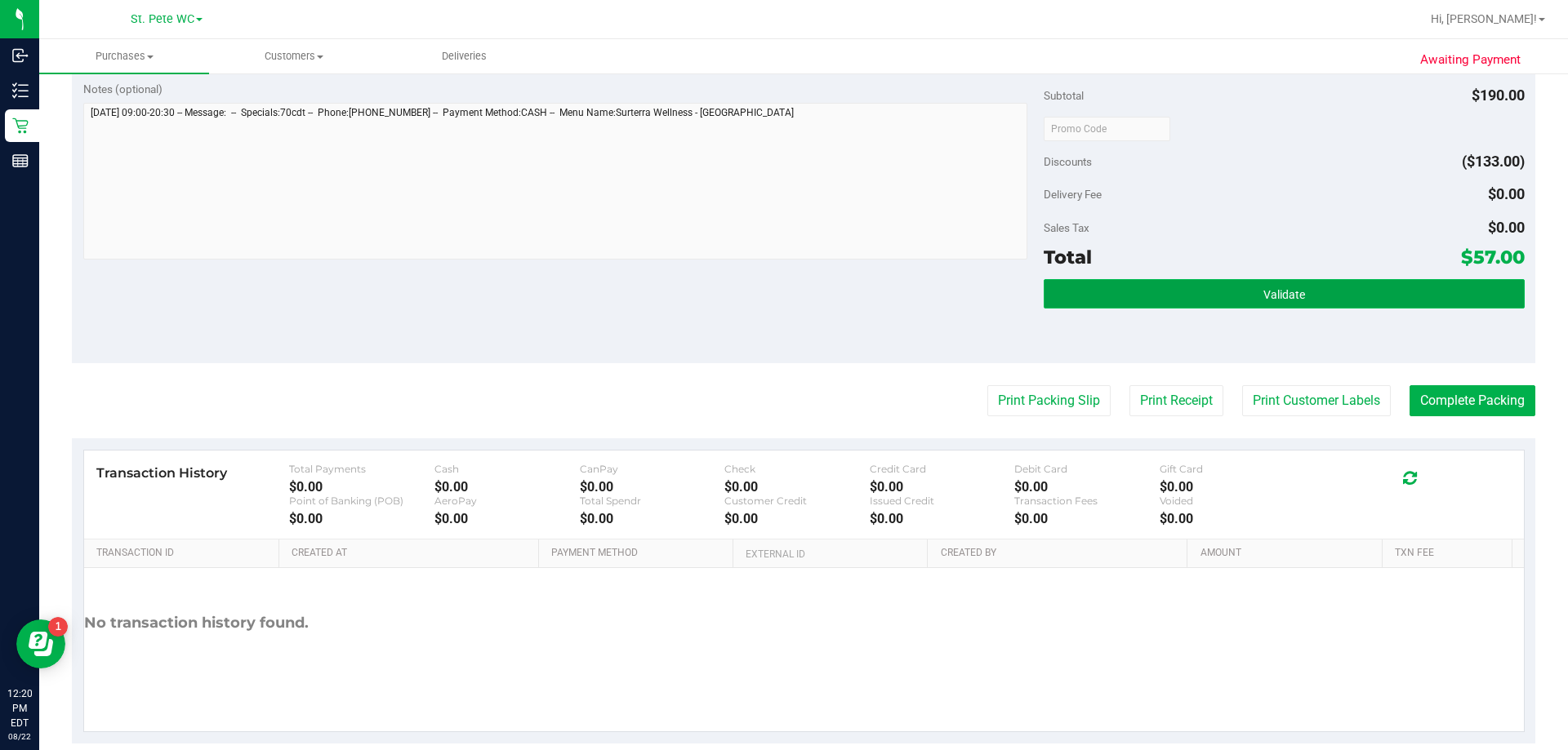
click at [1279, 295] on span "Validate" at bounding box center [1284, 295] width 42 height 13
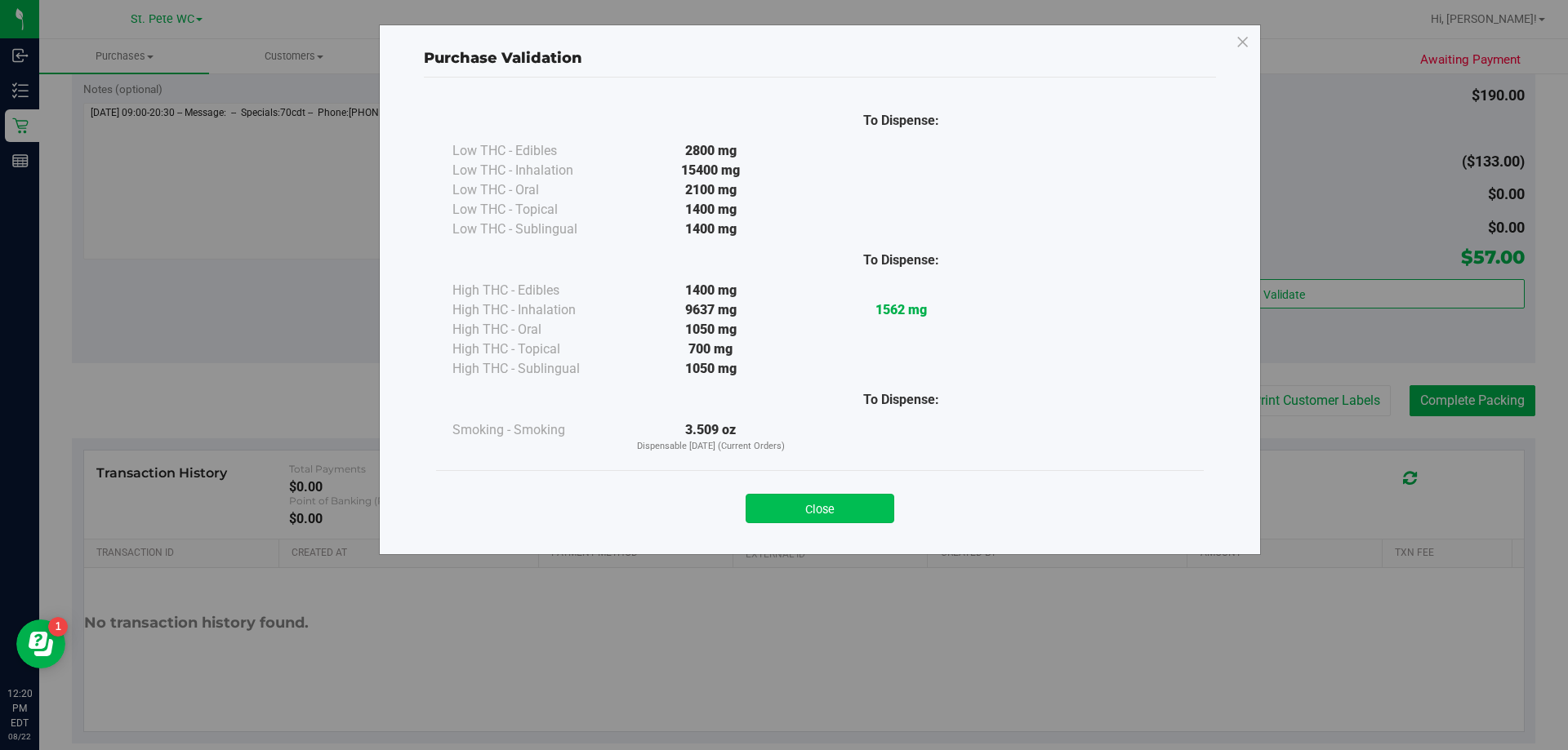
click at [832, 494] on button "Close" at bounding box center [819, 508] width 148 height 29
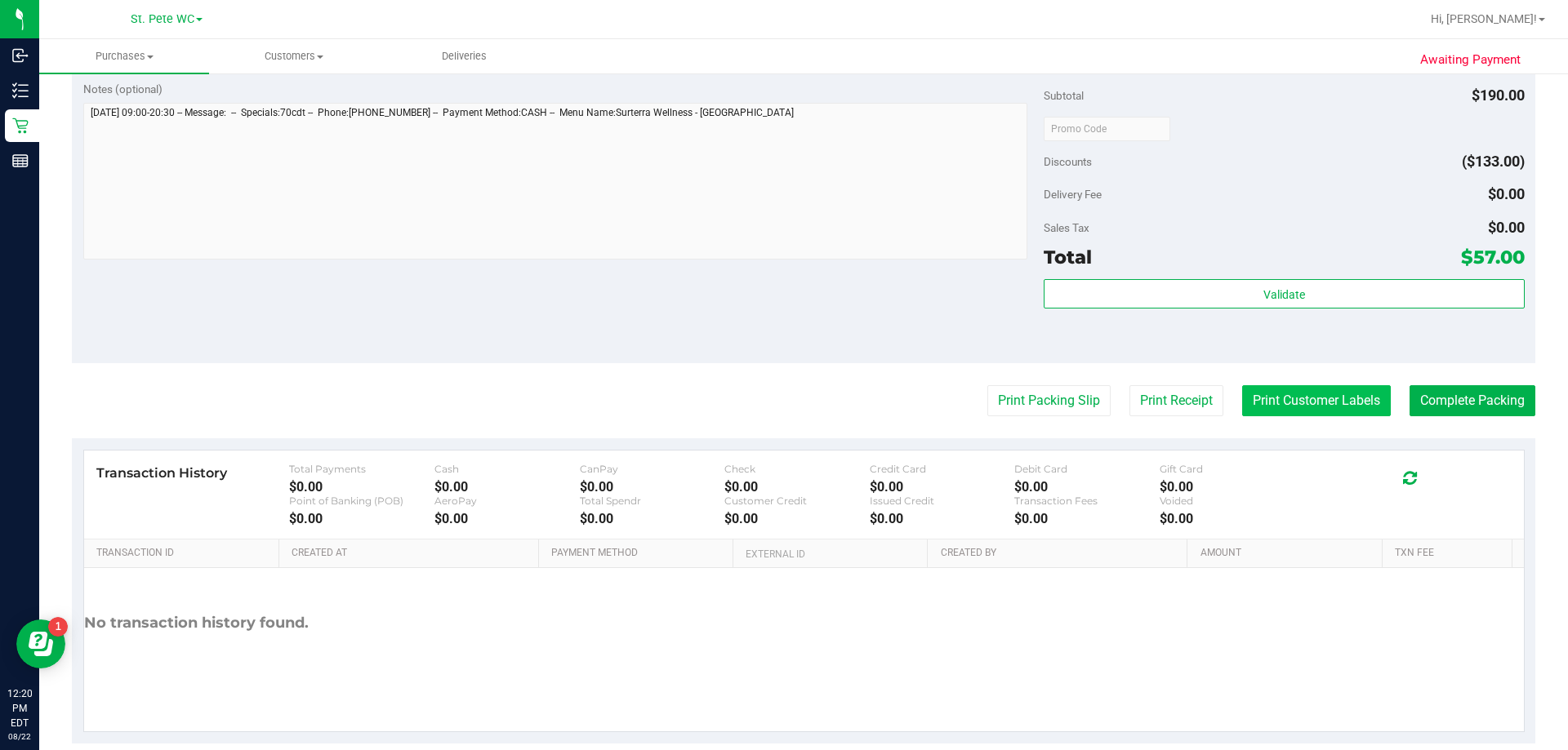
click at [1293, 389] on button "Print Customer Labels" at bounding box center [1316, 401] width 148 height 31
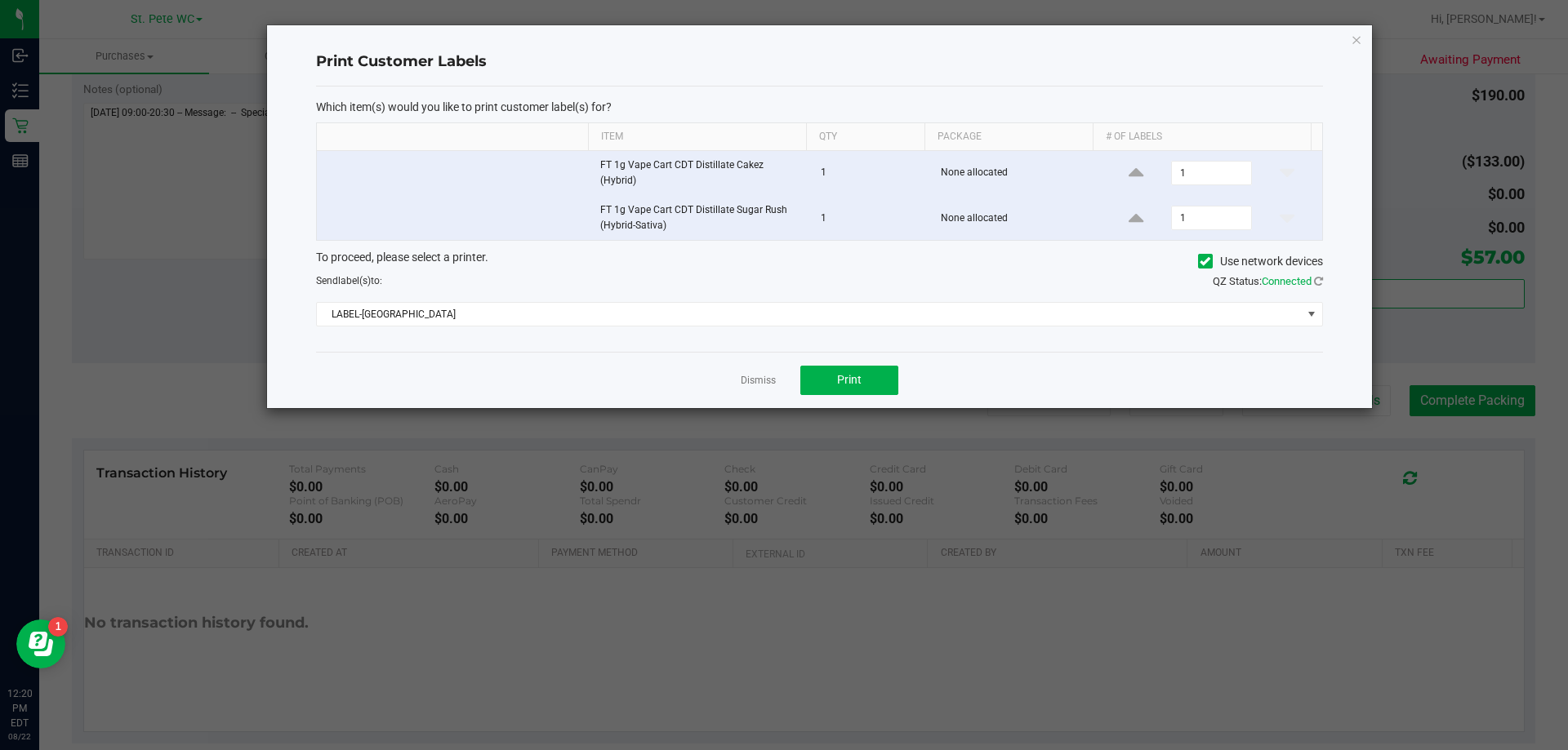
drag, startPoint x: 835, startPoint y: 349, endPoint x: 842, endPoint y: 355, distance: 9.2
click at [841, 352] on div "Dismiss Print" at bounding box center [819, 380] width 1007 height 56
click at [849, 373] on span "Print" at bounding box center [850, 380] width 25 height 13
click at [1361, 38] on icon "button" at bounding box center [1357, 39] width 11 height 20
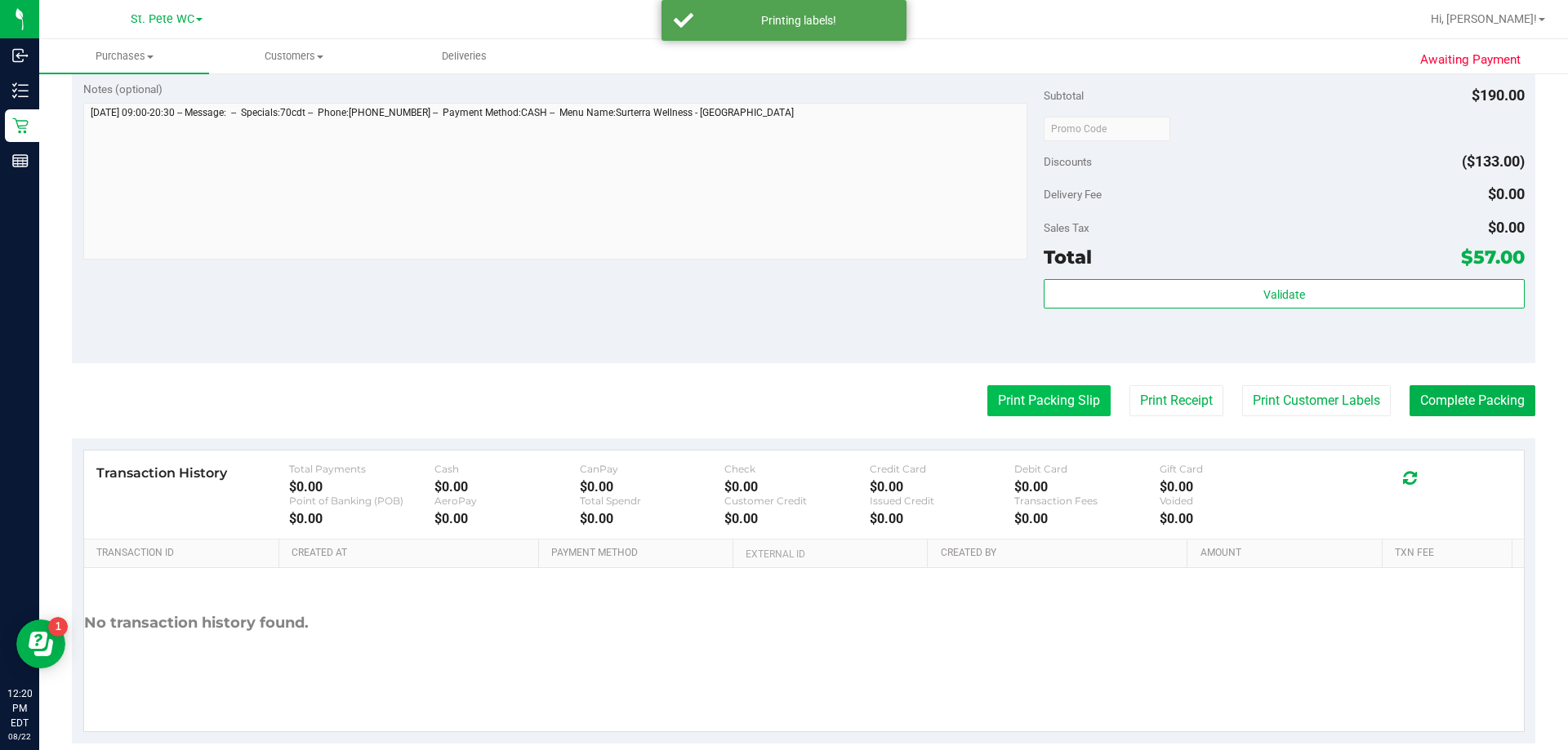
click at [1000, 404] on button "Print Packing Slip" at bounding box center [1049, 401] width 124 height 31
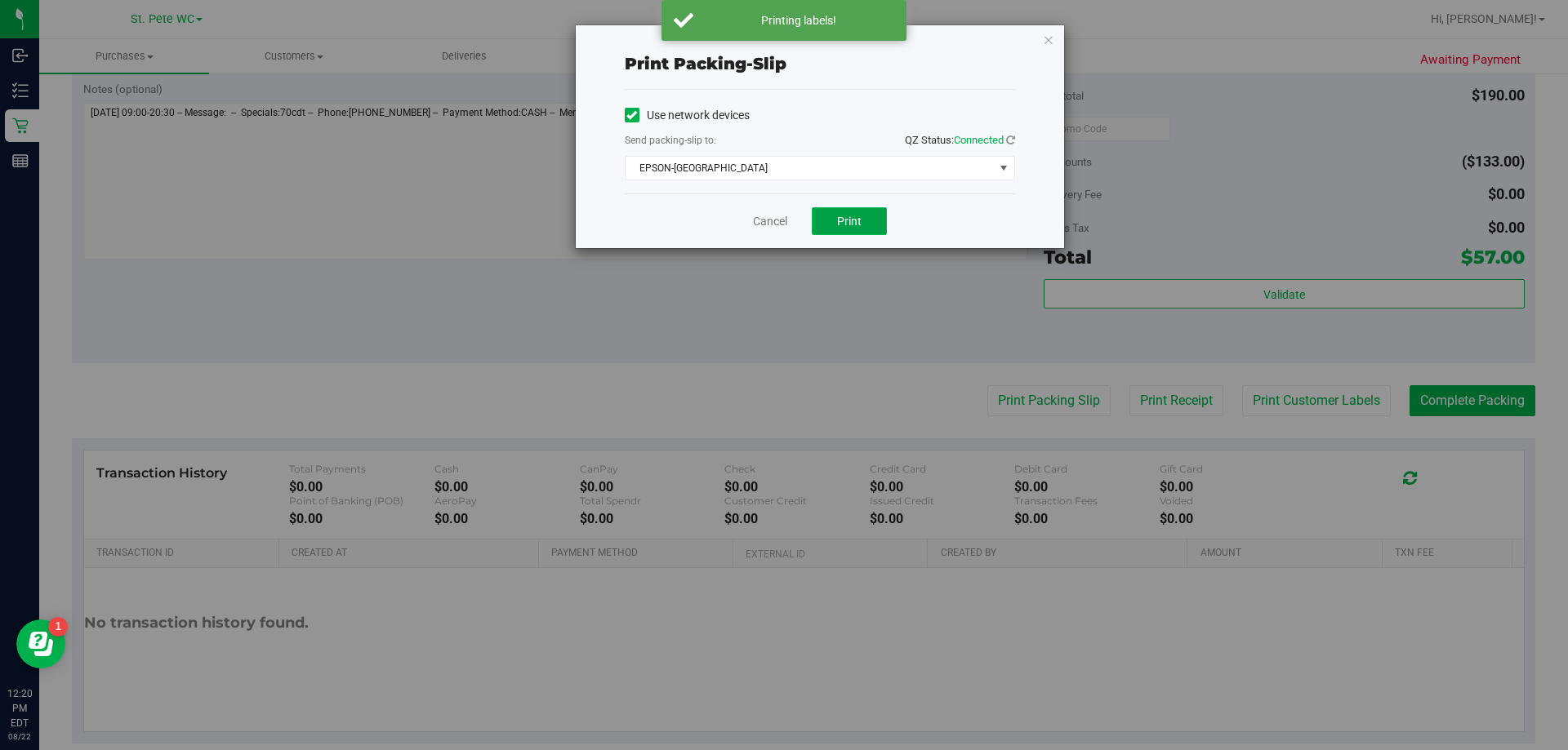
click at [835, 223] on button "Print" at bounding box center [850, 221] width 75 height 28
click at [1049, 32] on icon "button" at bounding box center [1049, 39] width 11 height 20
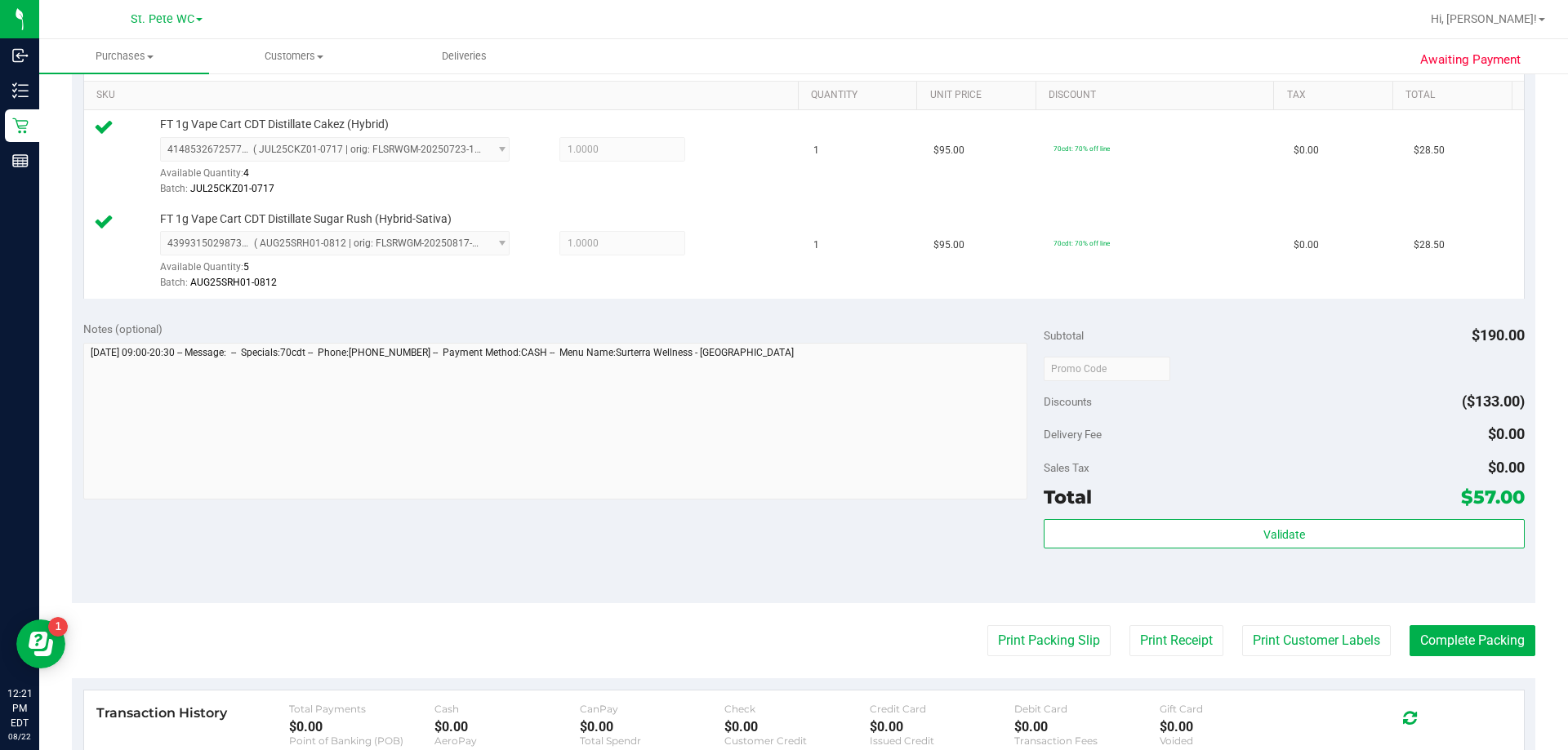
scroll to position [413, 0]
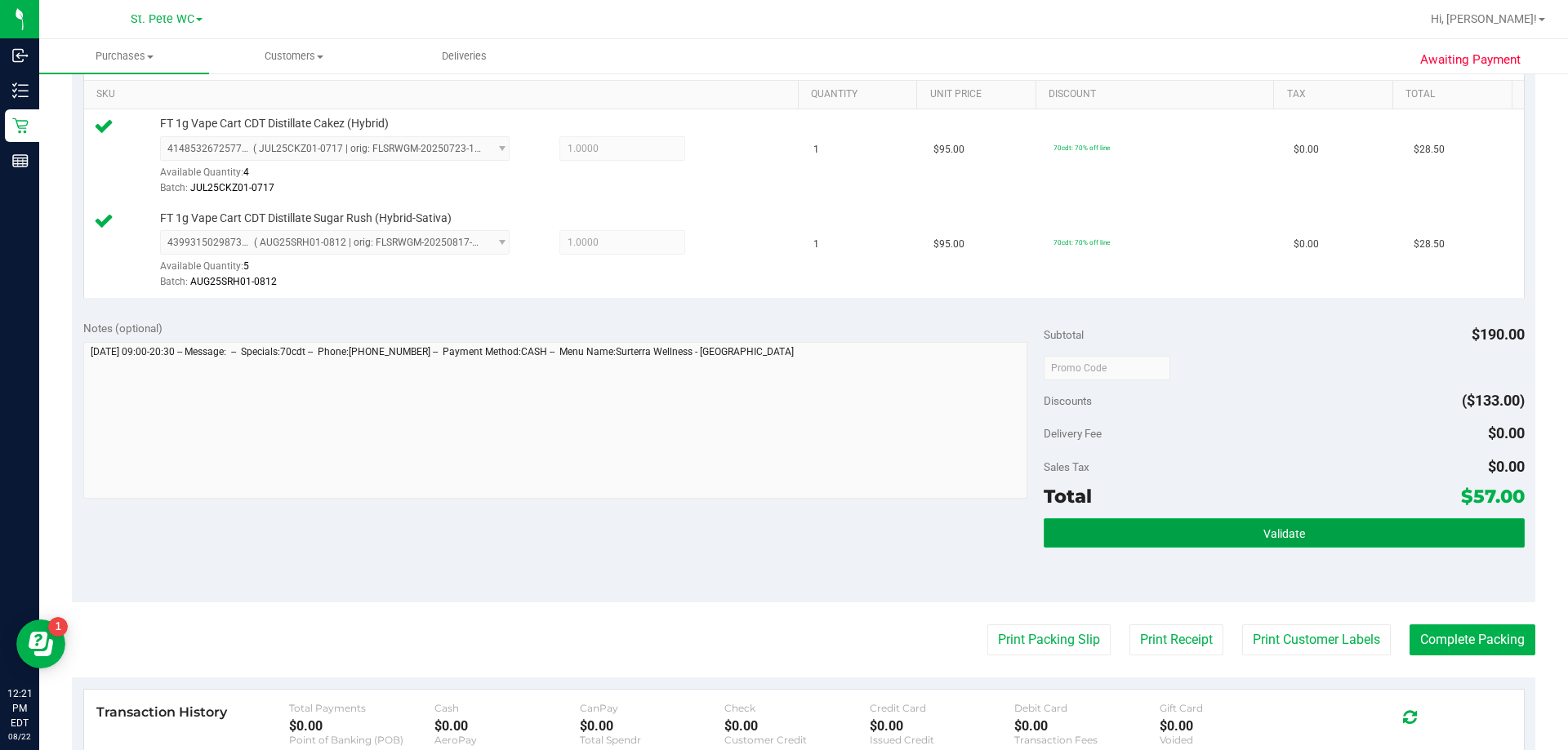
click at [1283, 539] on span "Validate" at bounding box center [1284, 534] width 42 height 13
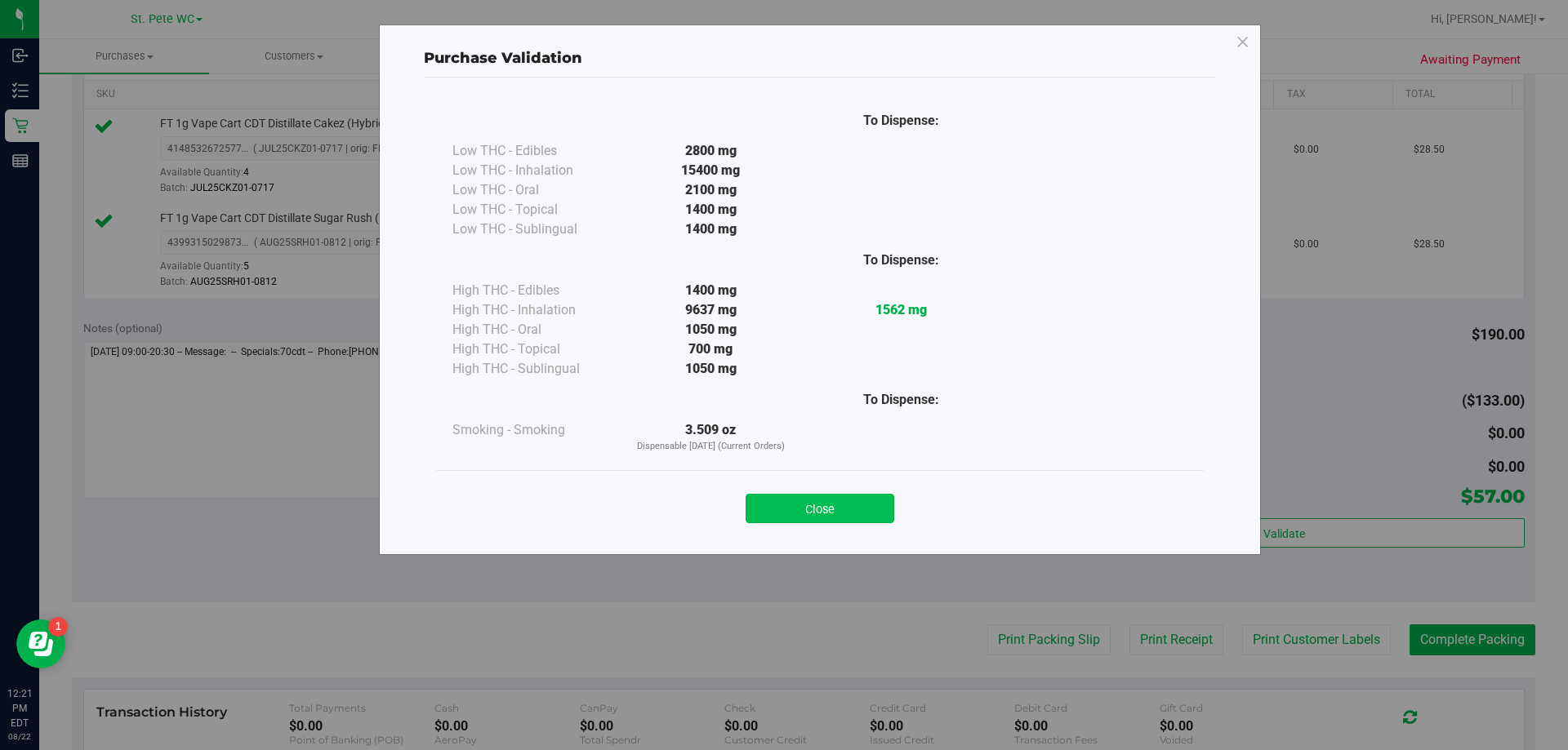
click at [834, 502] on button "Close" at bounding box center [819, 508] width 148 height 29
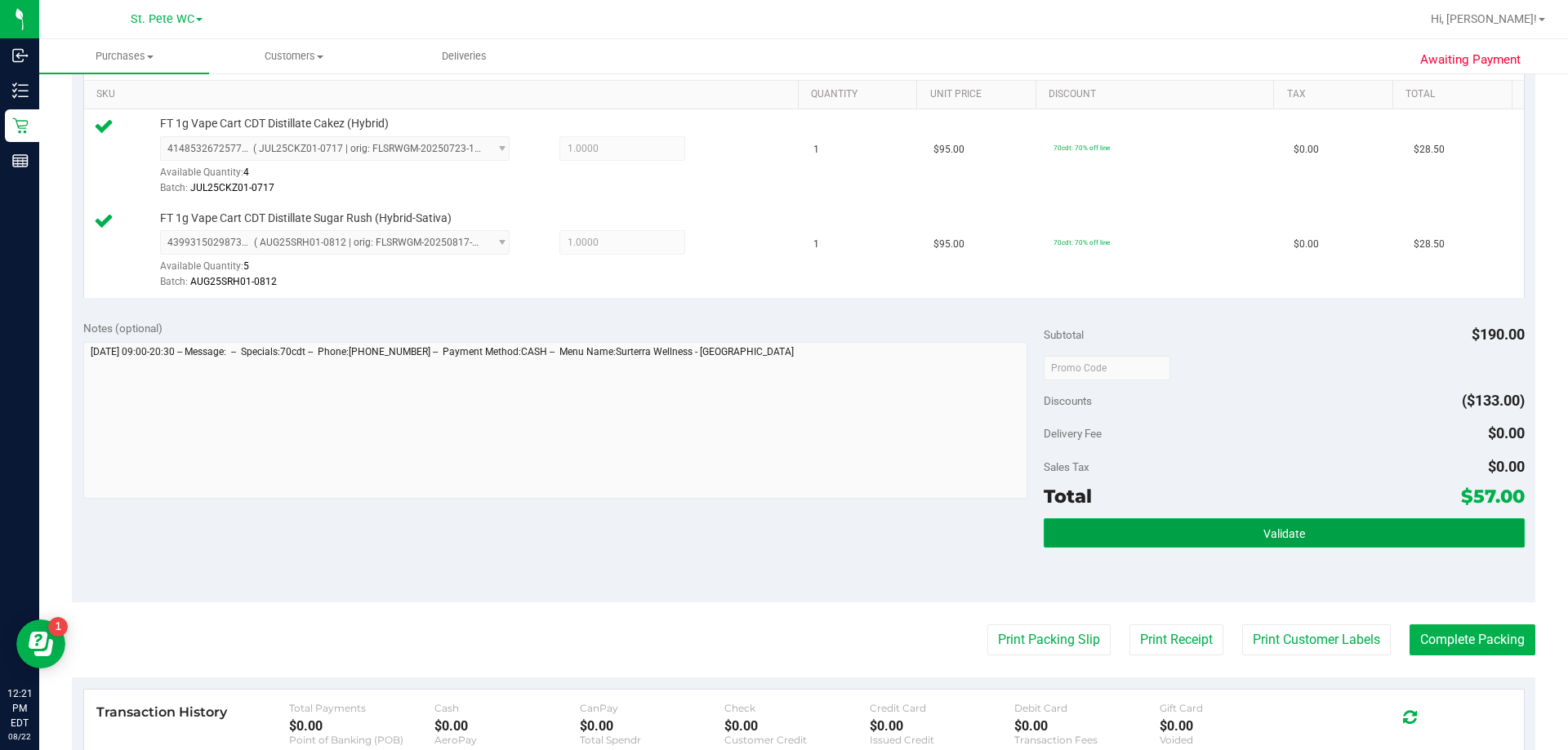
click at [1263, 527] on span "Validate" at bounding box center [1284, 534] width 42 height 13
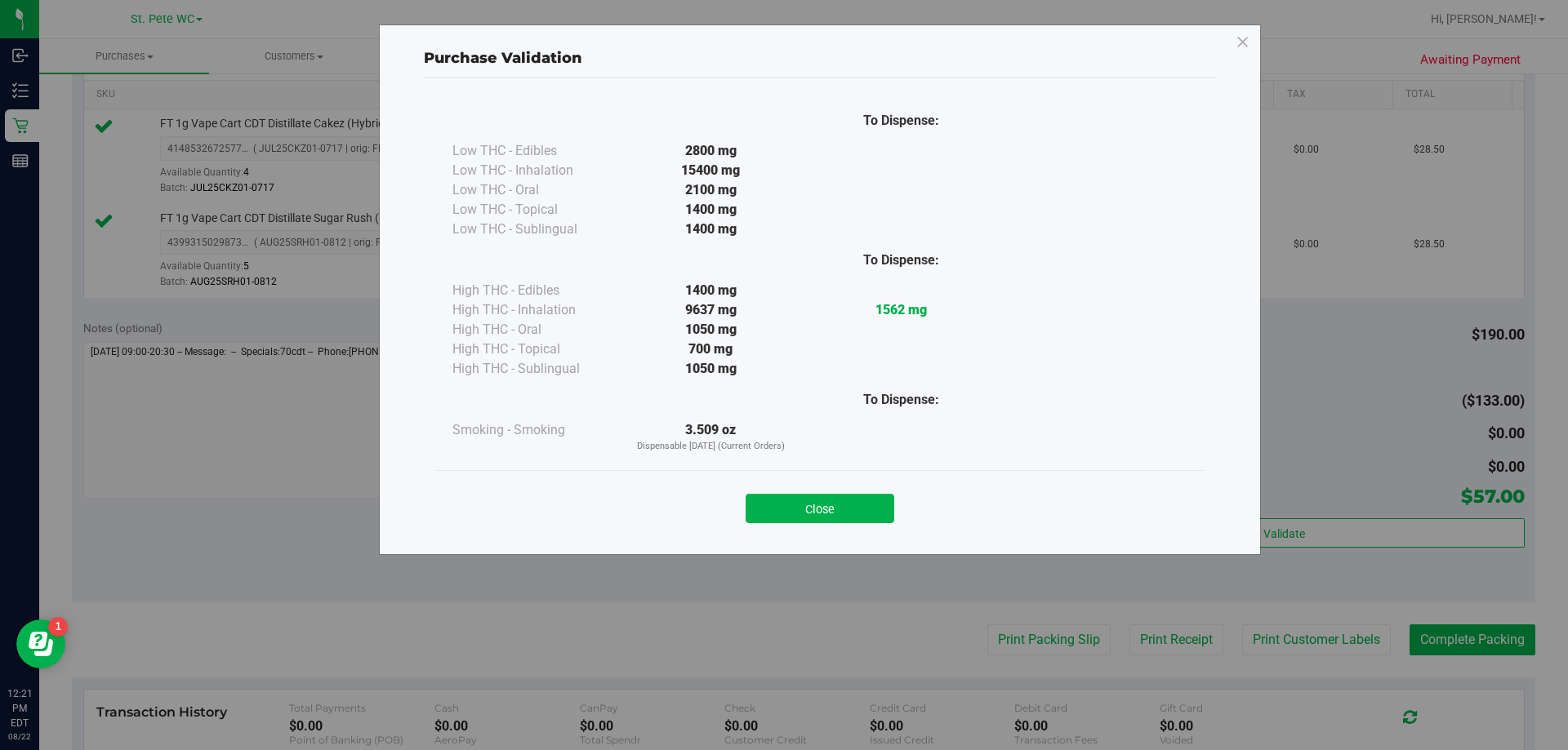
click at [1454, 665] on div "Purchase Validation To Dispense: Low THC - Edibles 2800 mg" at bounding box center [790, 375] width 1580 height 750
click at [859, 501] on button "Close" at bounding box center [819, 508] width 148 height 29
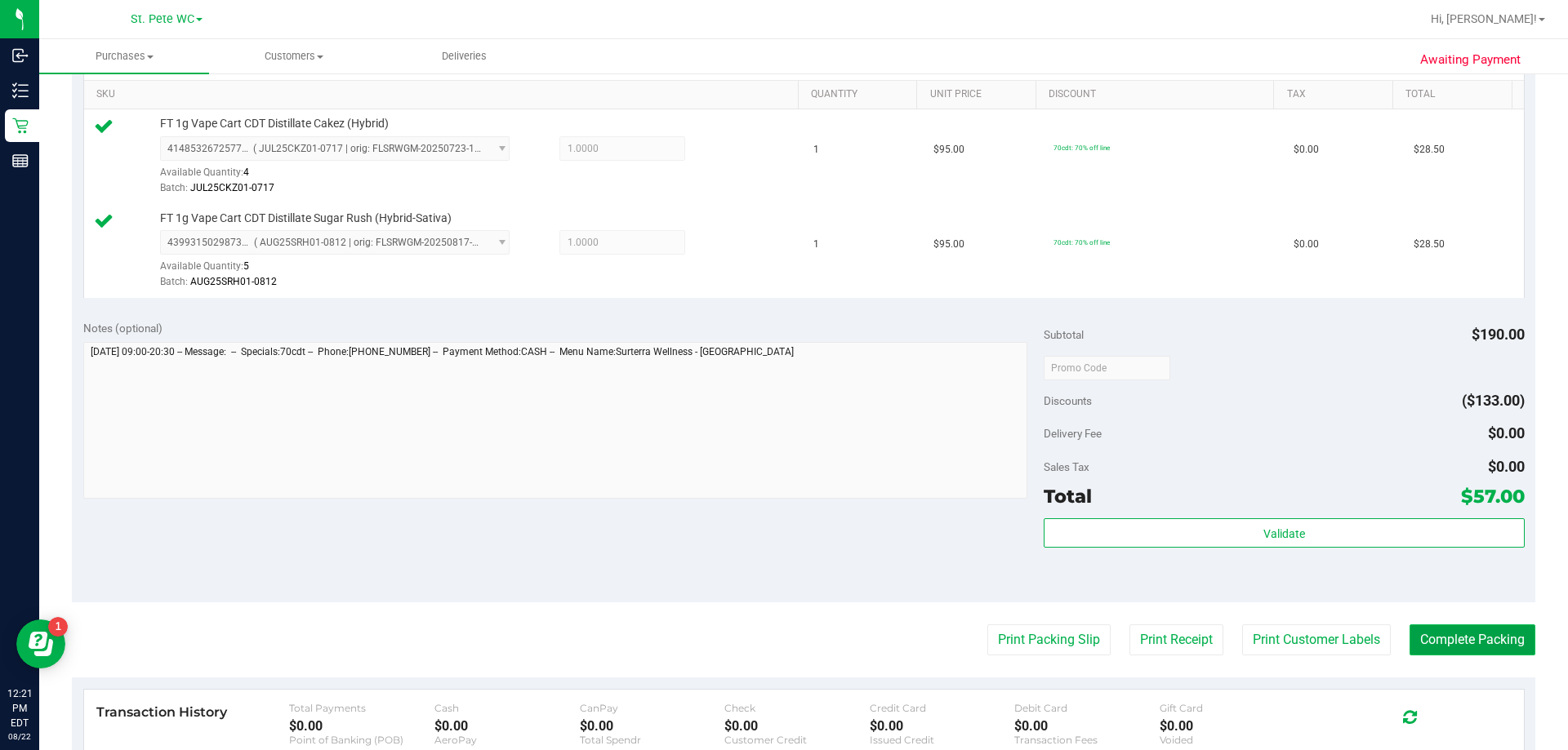
click at [1451, 648] on button "Complete Packing" at bounding box center [1473, 640] width 126 height 31
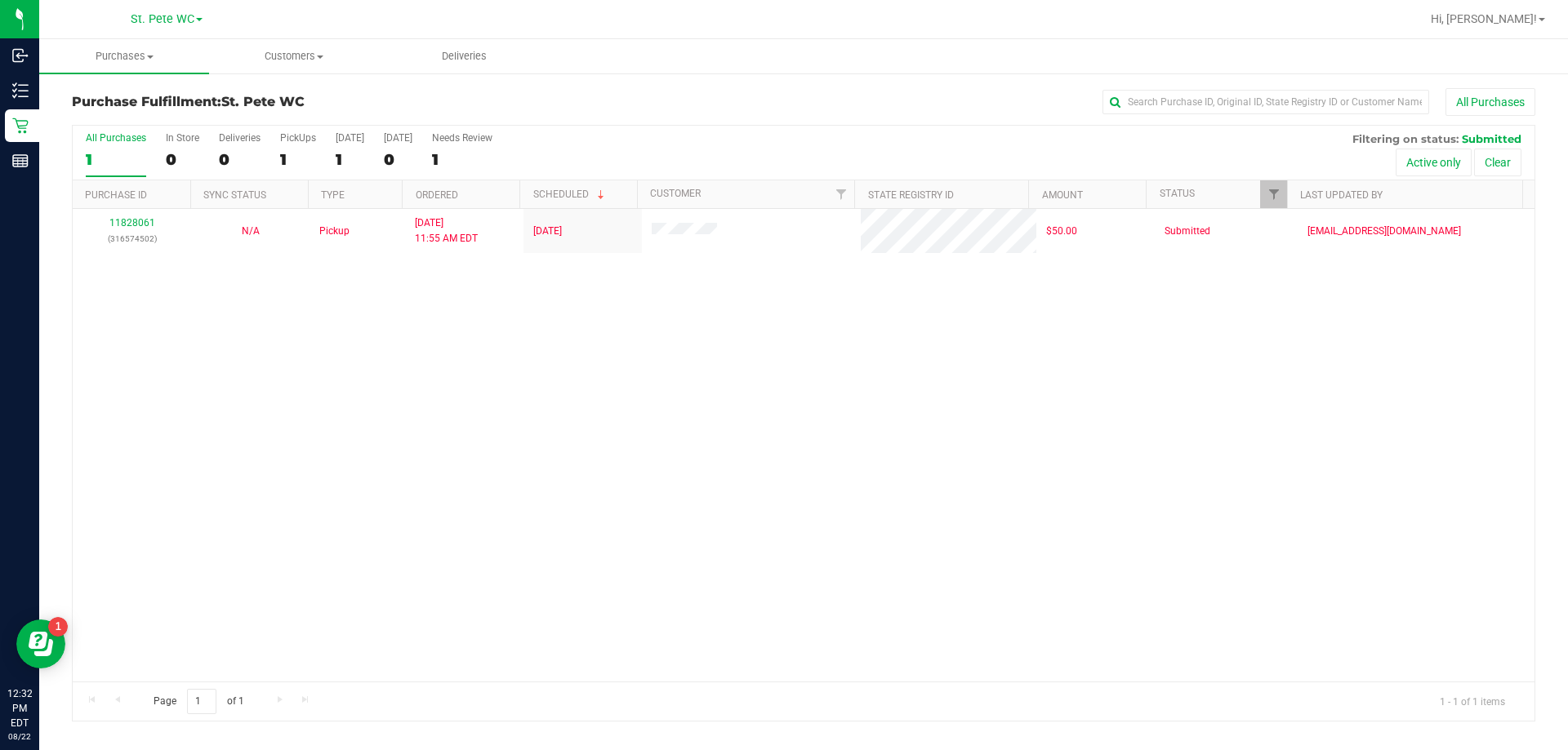
click at [454, 498] on div "11828061 (316574502) N/A Pickup [DATE] 11:55 AM EDT 8/22/2025 $50.00 Submitted …" at bounding box center [804, 445] width 1462 height 472
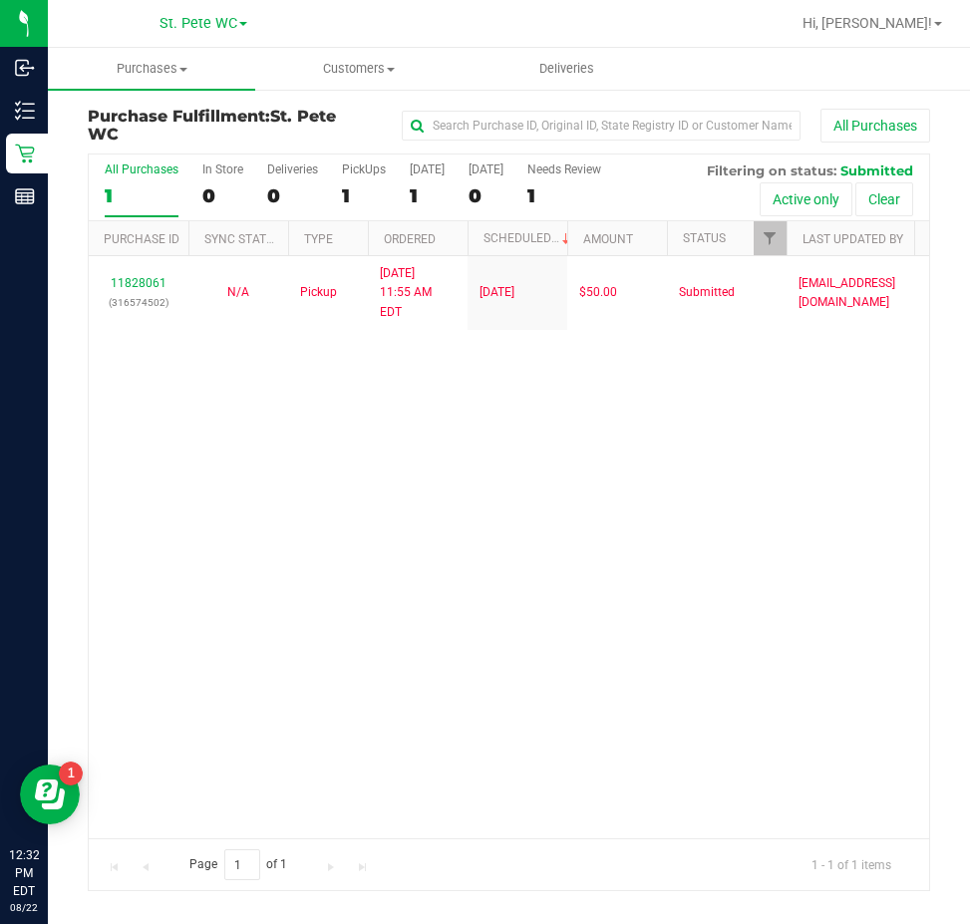
click at [796, 621] on div "11828061 (316574502) N/A Pickup [DATE] 11:55 AM EDT 8/22/2025 $50.00 Submitted …" at bounding box center [509, 547] width 840 height 582
click at [832, 575] on div "11828061 (316574502) N/A Pickup [DATE] 11:55 AM EDT 8/22/2025 $50.00 Submitted …" at bounding box center [509, 547] width 840 height 582
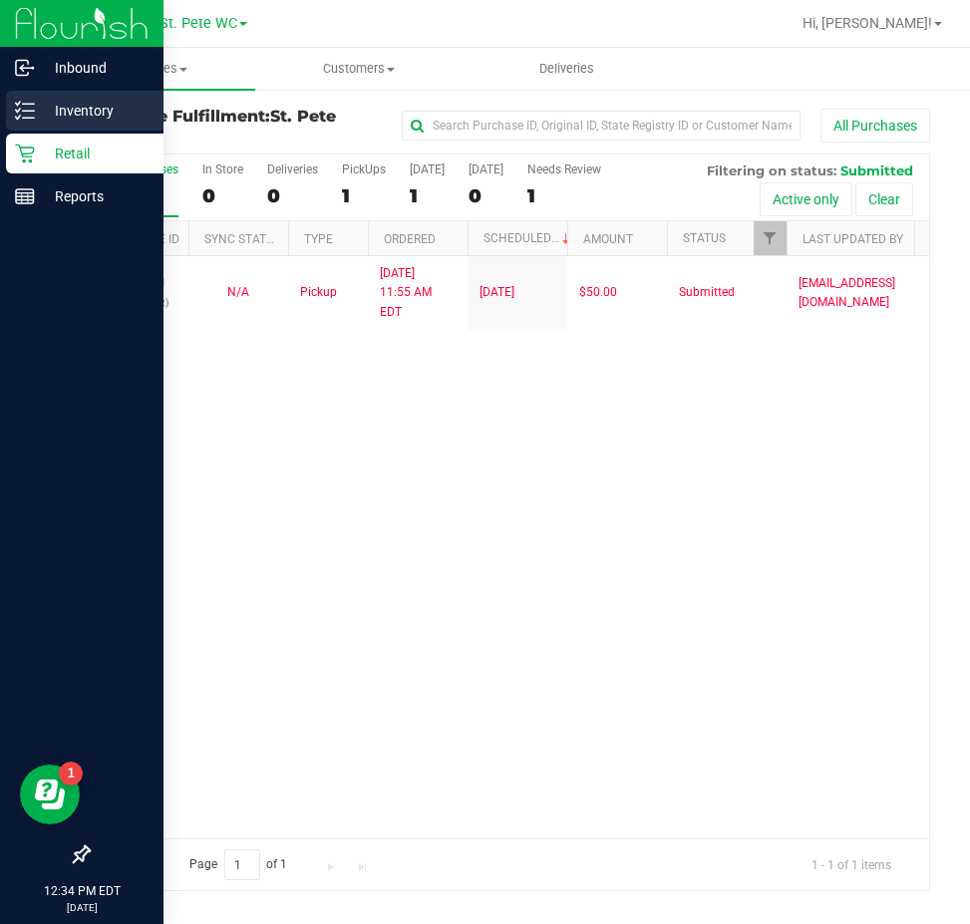
click at [63, 103] on p "Inventory" at bounding box center [95, 111] width 120 height 24
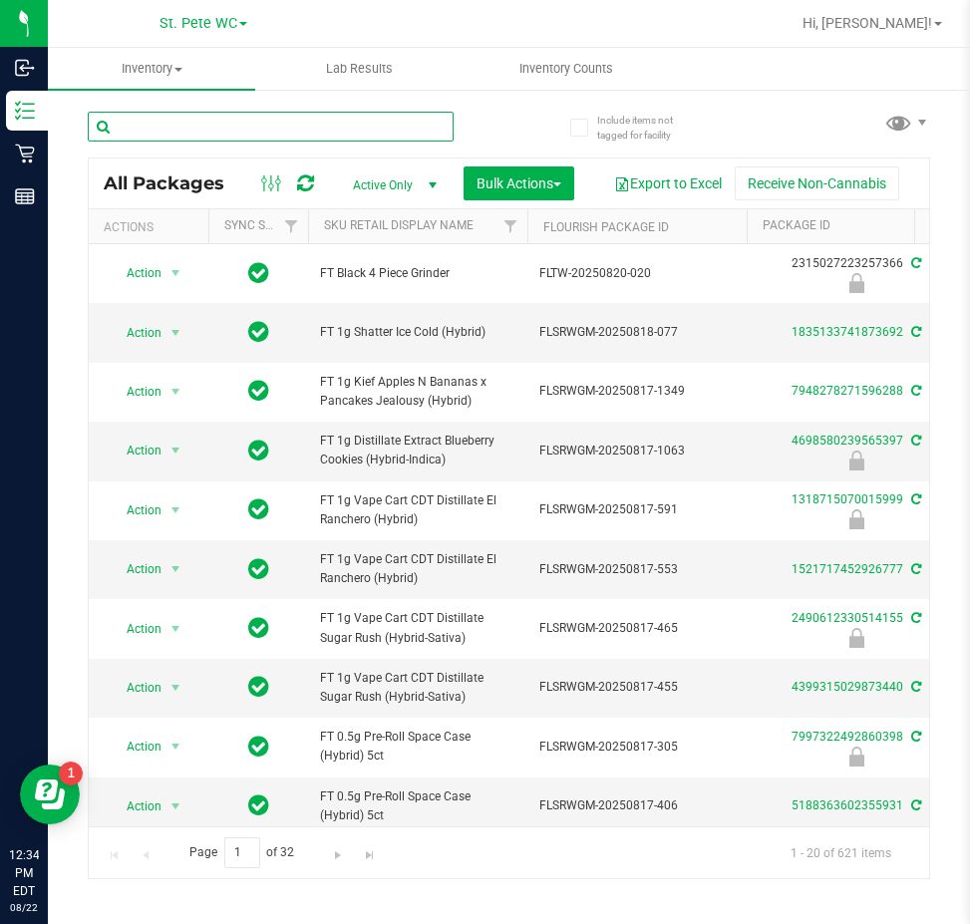
click at [192, 131] on input "text" at bounding box center [271, 127] width 366 height 30
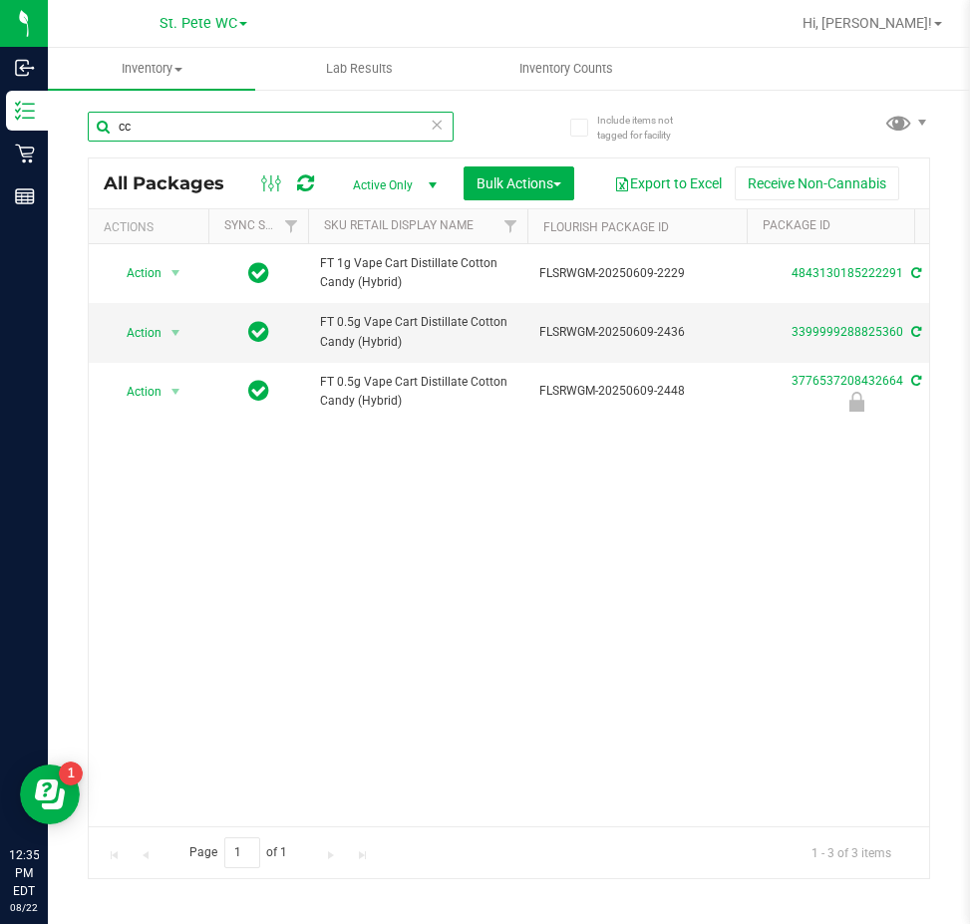
type input "c"
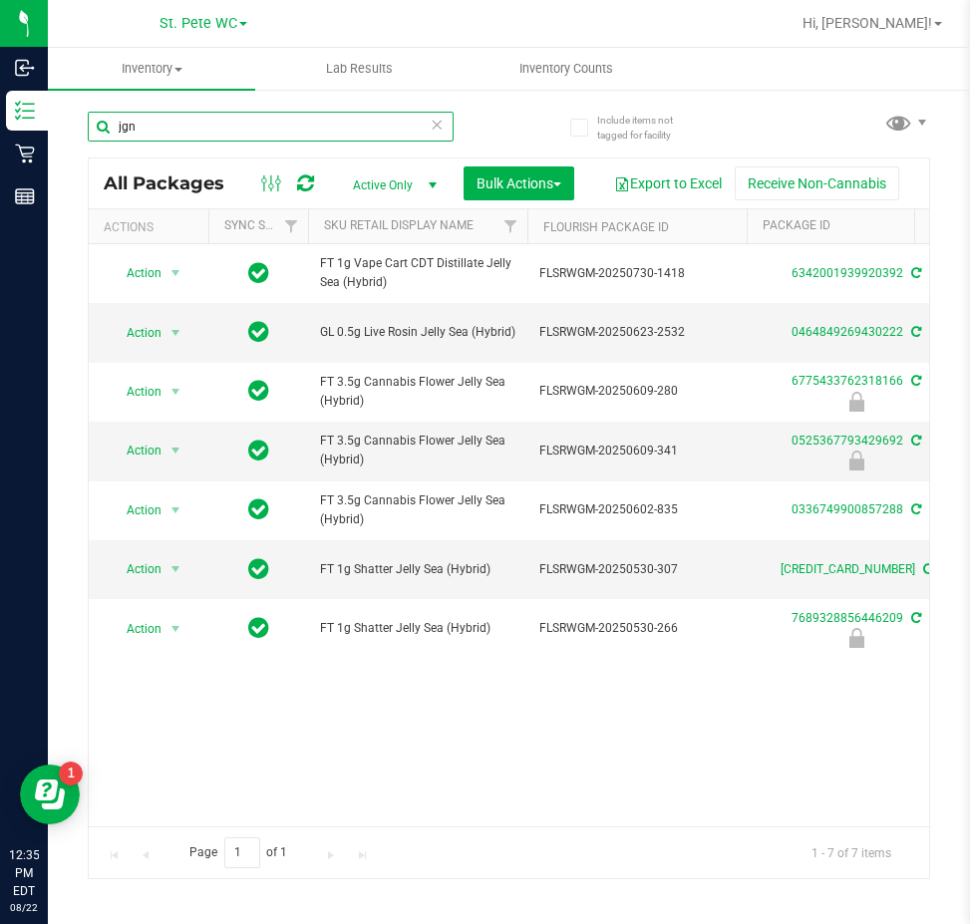
type input "jgn"
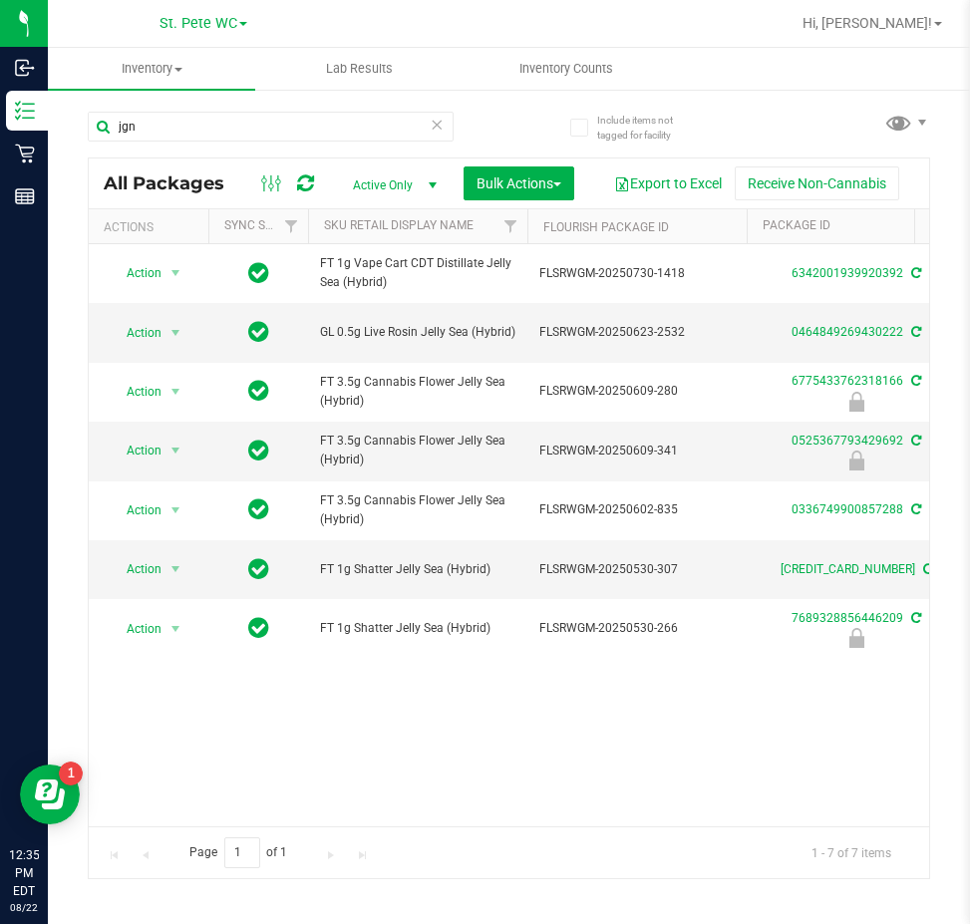
click at [613, 756] on div "Action Action Create package Edit attributes Global inventory Locate package Lo…" at bounding box center [509, 535] width 840 height 582
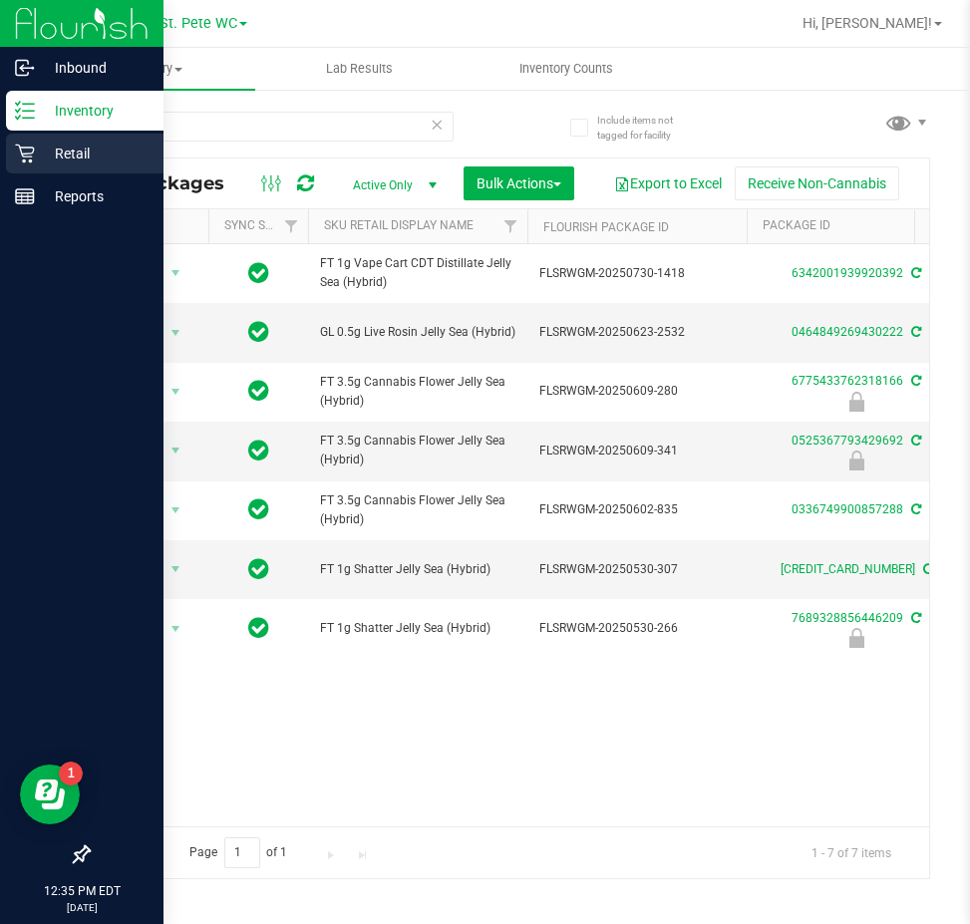
click at [35, 144] on p "Retail" at bounding box center [95, 154] width 120 height 24
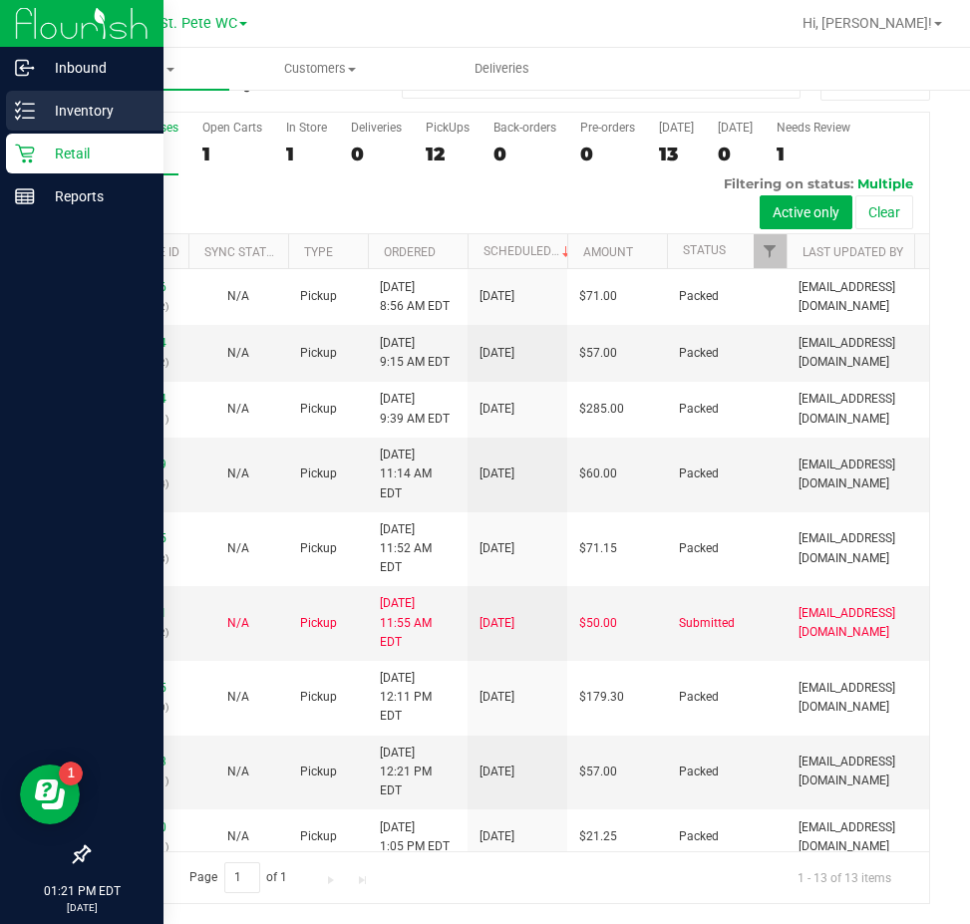
click at [44, 104] on p "Inventory" at bounding box center [95, 111] width 120 height 24
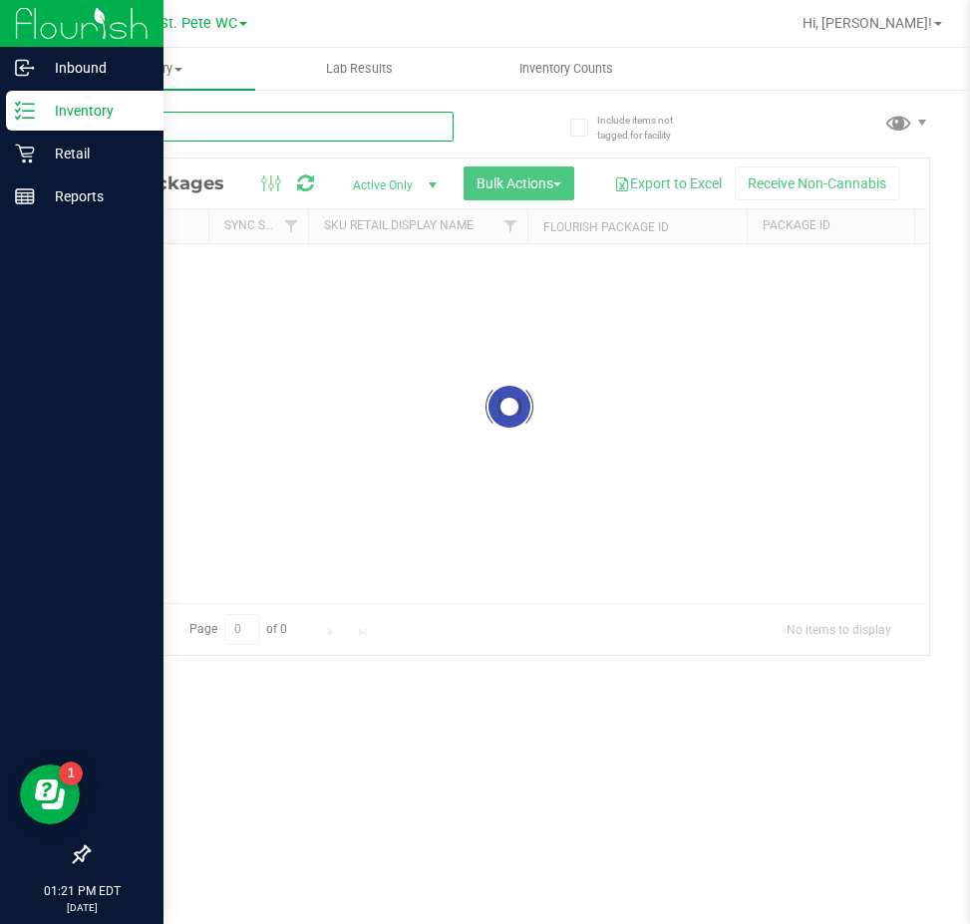
click at [107, 123] on input "text" at bounding box center [271, 127] width 366 height 30
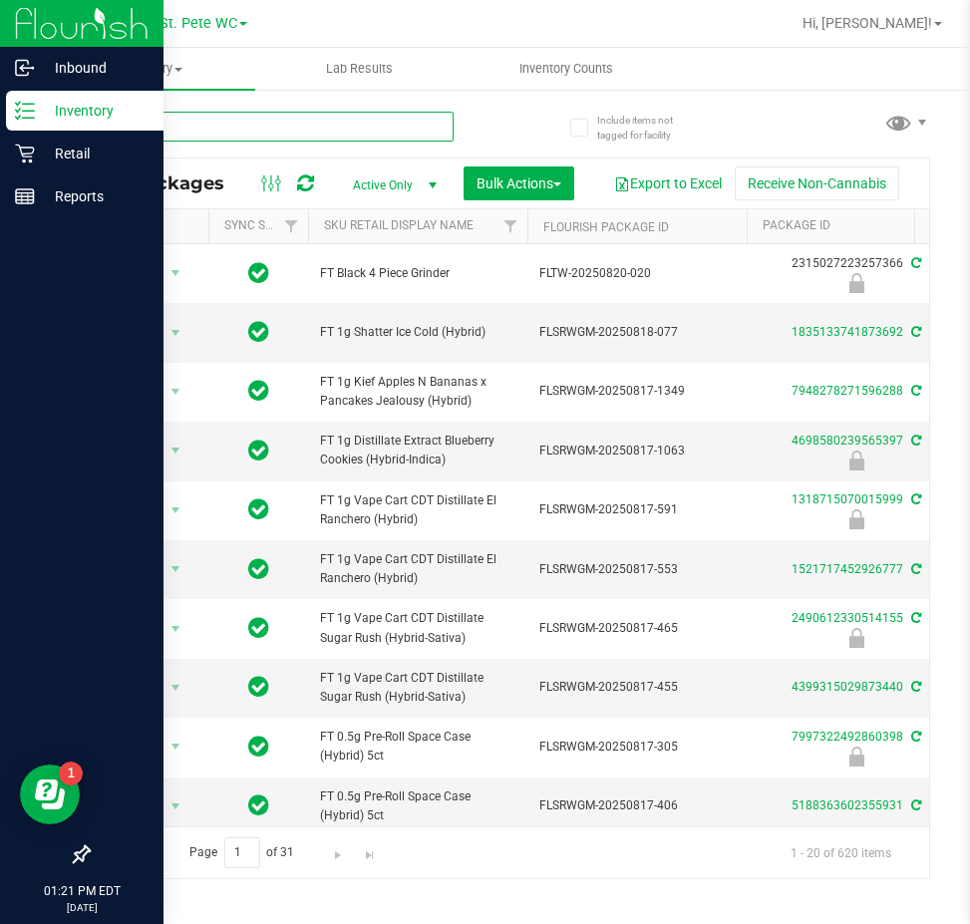
click at [187, 124] on input "text" at bounding box center [271, 127] width 366 height 30
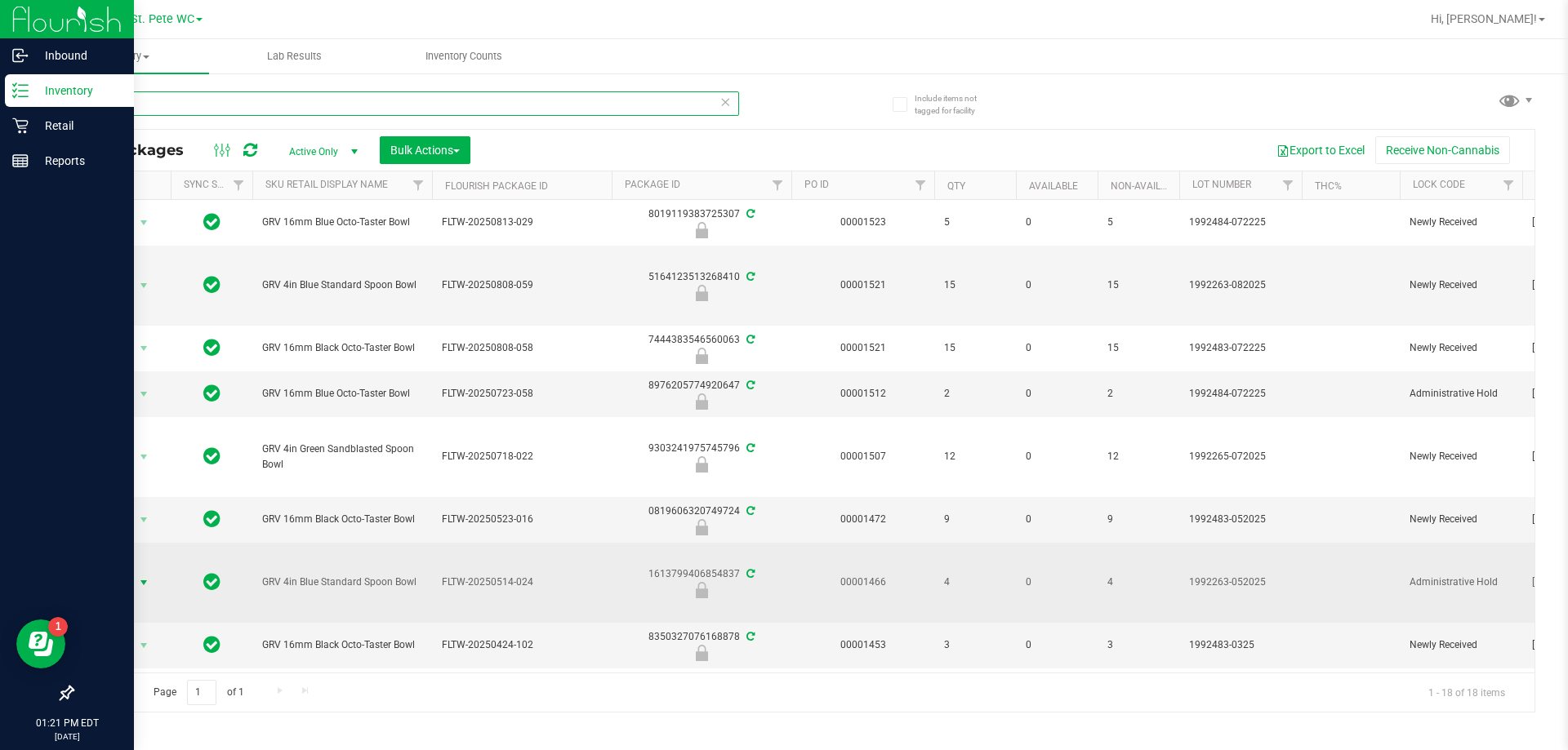
type input "grav"
click at [111, 576] on span "Action" at bounding box center [111, 583] width 44 height 23
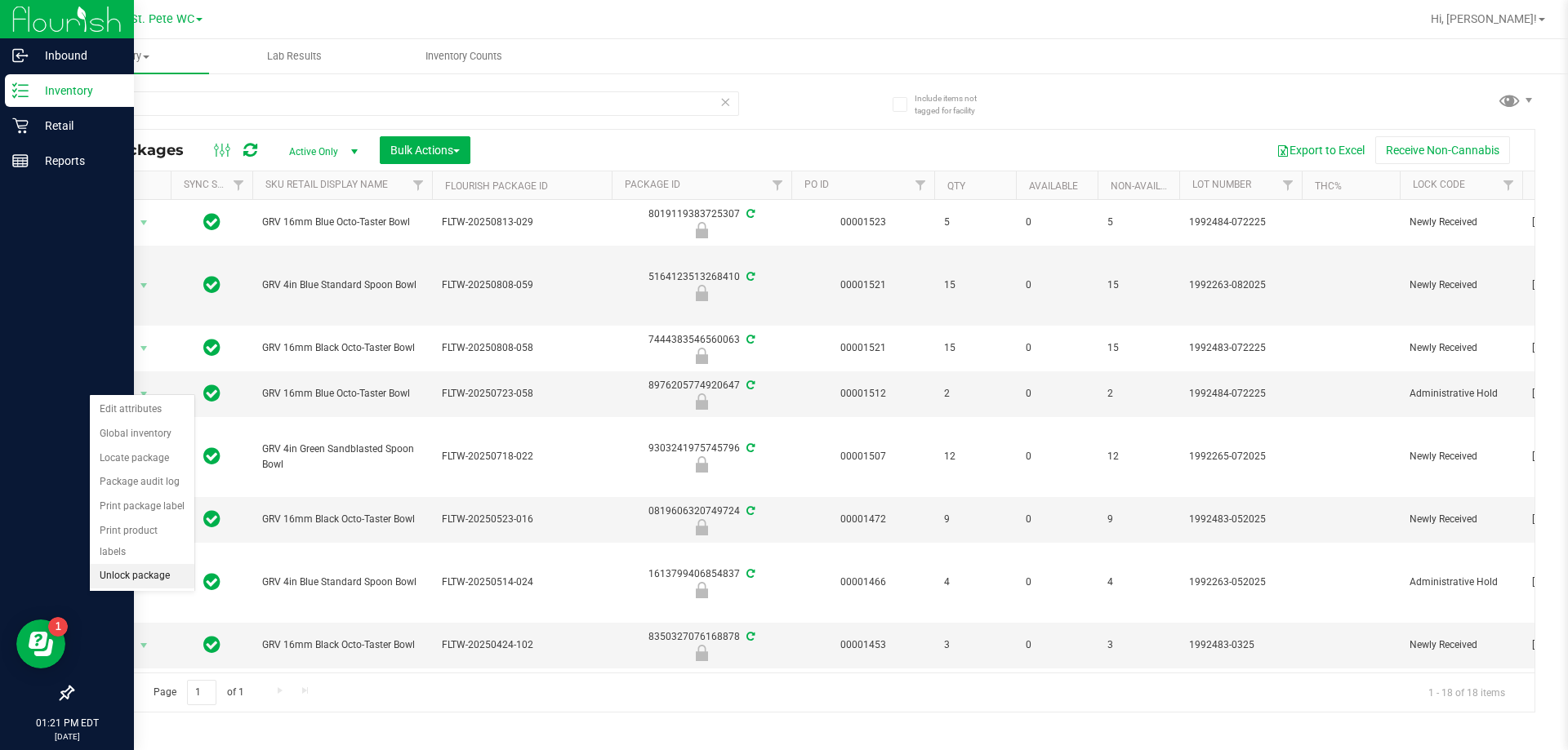
click at [125, 564] on li "Unlock package" at bounding box center [143, 576] width 105 height 25
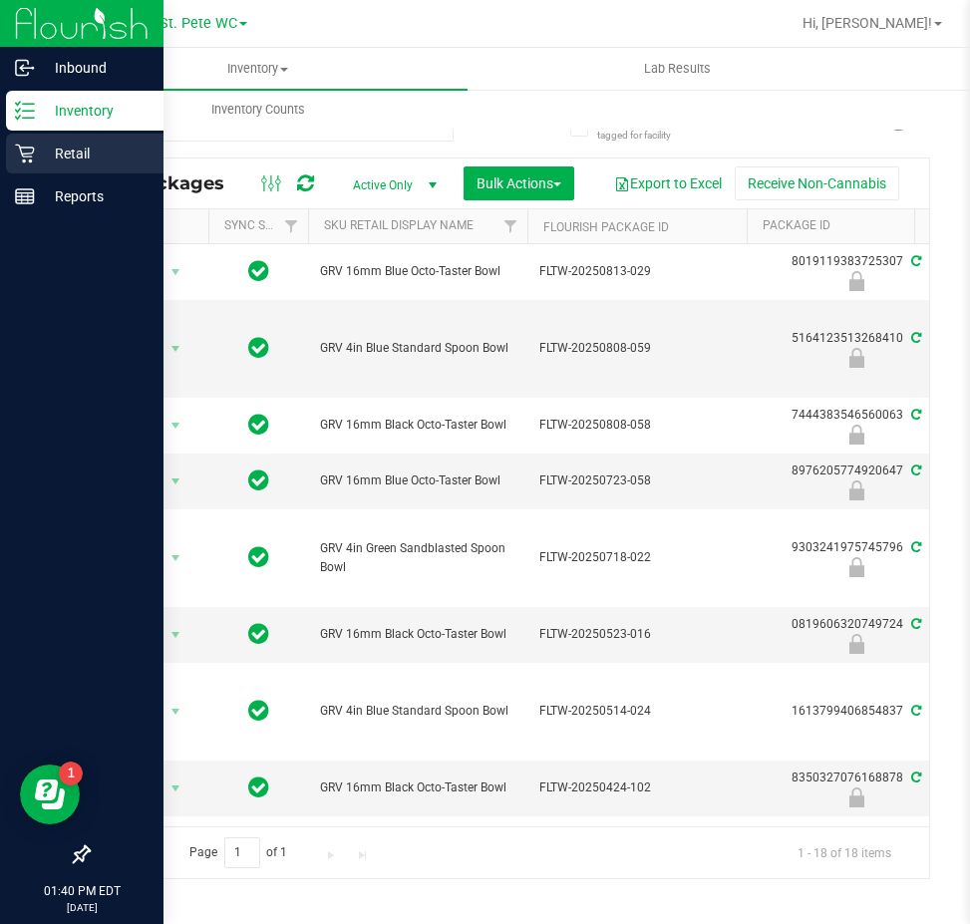
click at [16, 147] on icon at bounding box center [25, 154] width 20 height 20
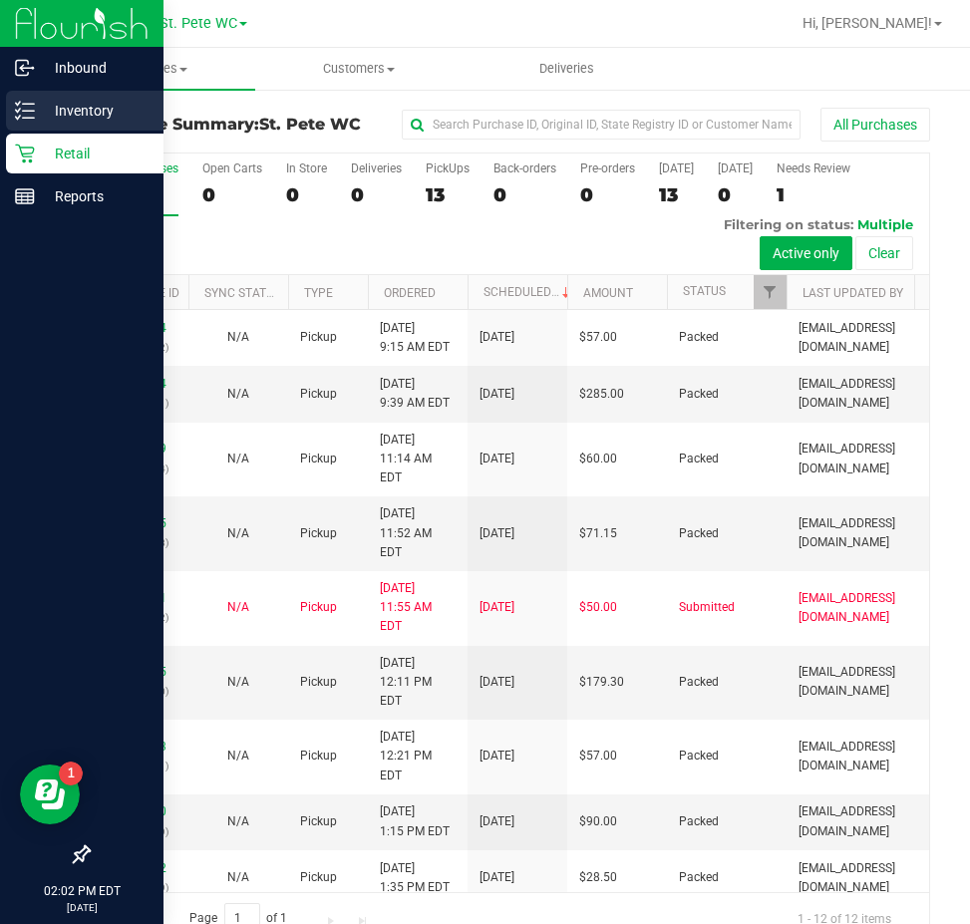
click at [62, 100] on p "Inventory" at bounding box center [95, 111] width 120 height 24
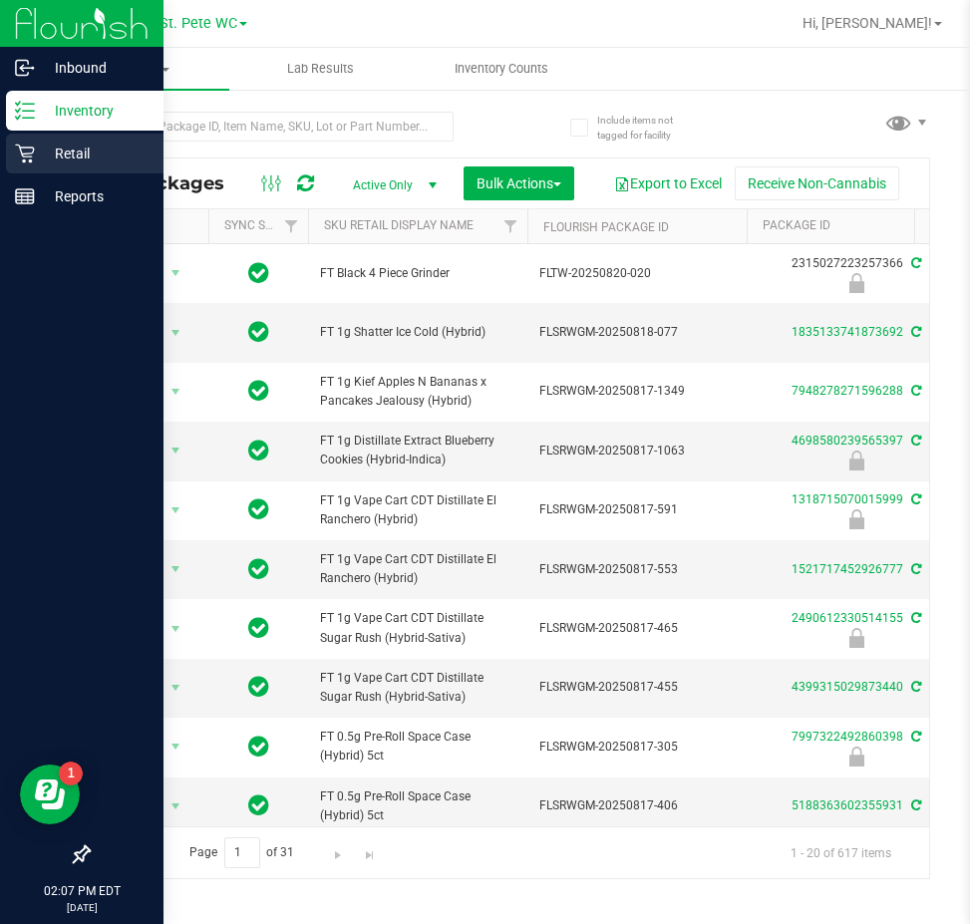
click at [23, 151] on icon at bounding box center [25, 154] width 20 height 20
